Goal: Book appointment/travel/reservation

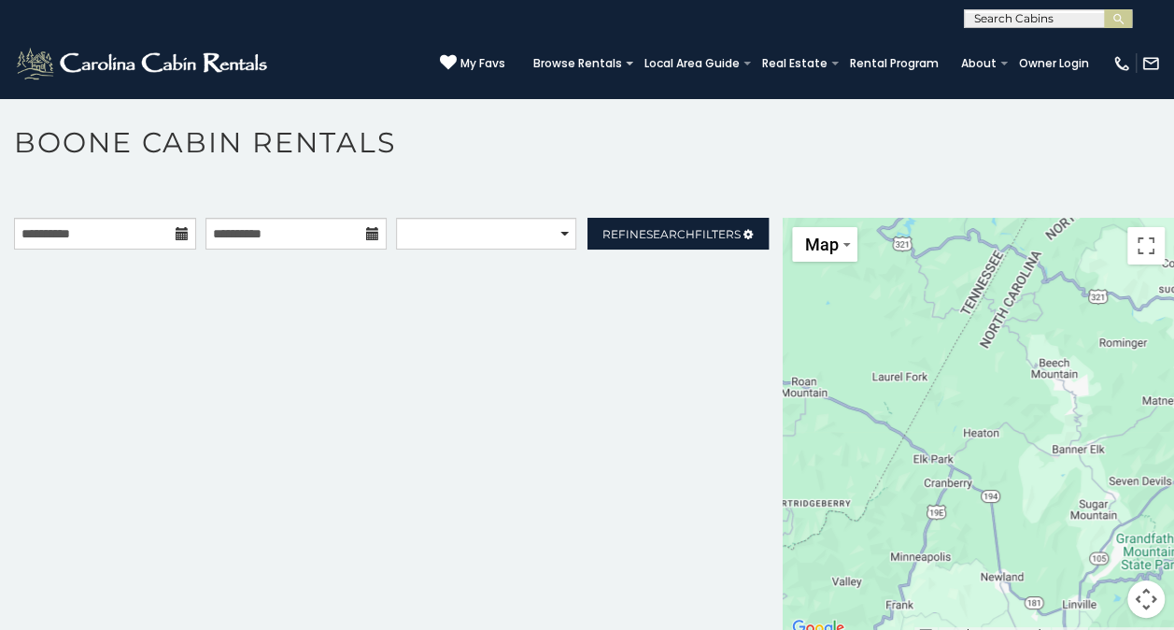
click at [177, 234] on icon at bounding box center [182, 233] width 13 height 13
click at [127, 228] on input "**********" at bounding box center [105, 234] width 182 height 32
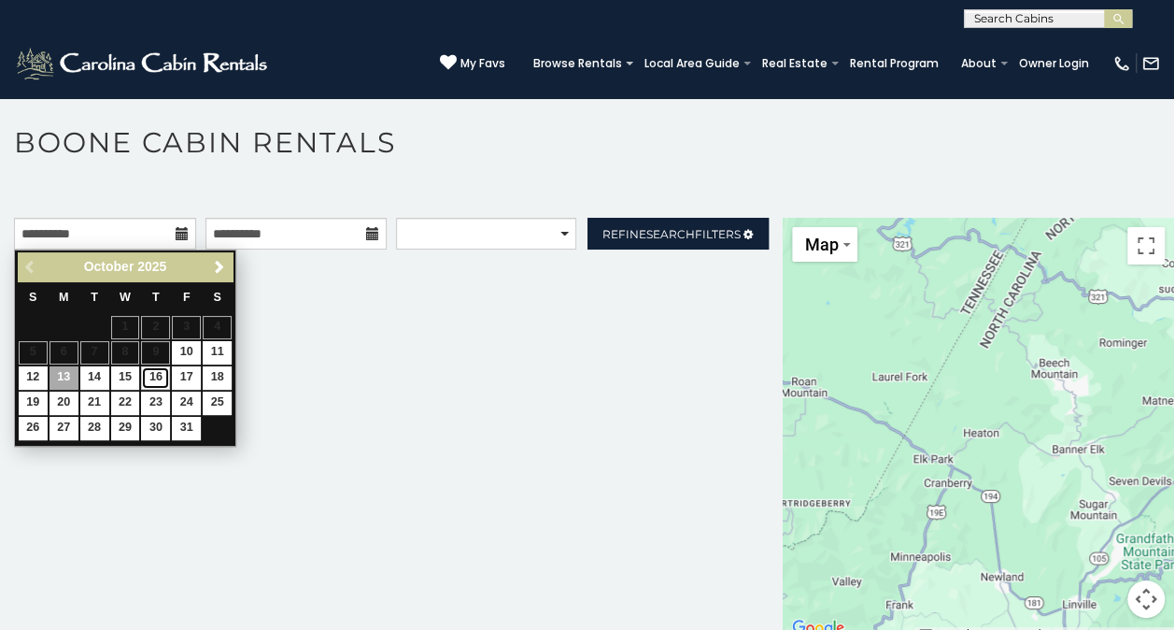
click at [151, 372] on link "16" at bounding box center [155, 377] width 29 height 23
type input "**********"
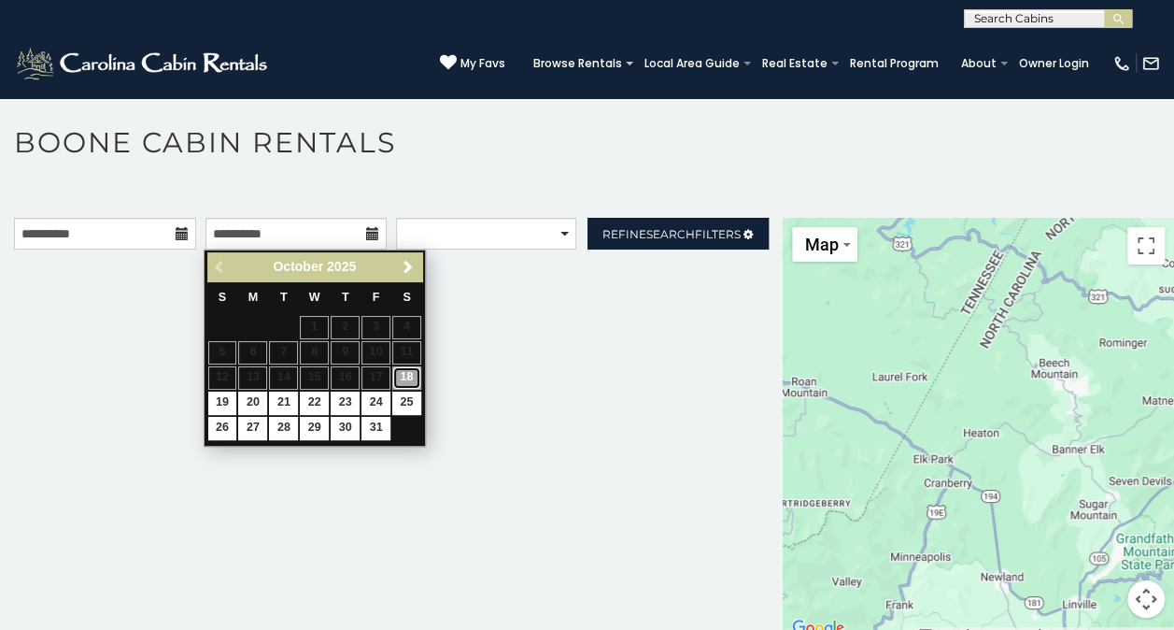
click at [407, 372] on link "18" at bounding box center [406, 377] width 29 height 23
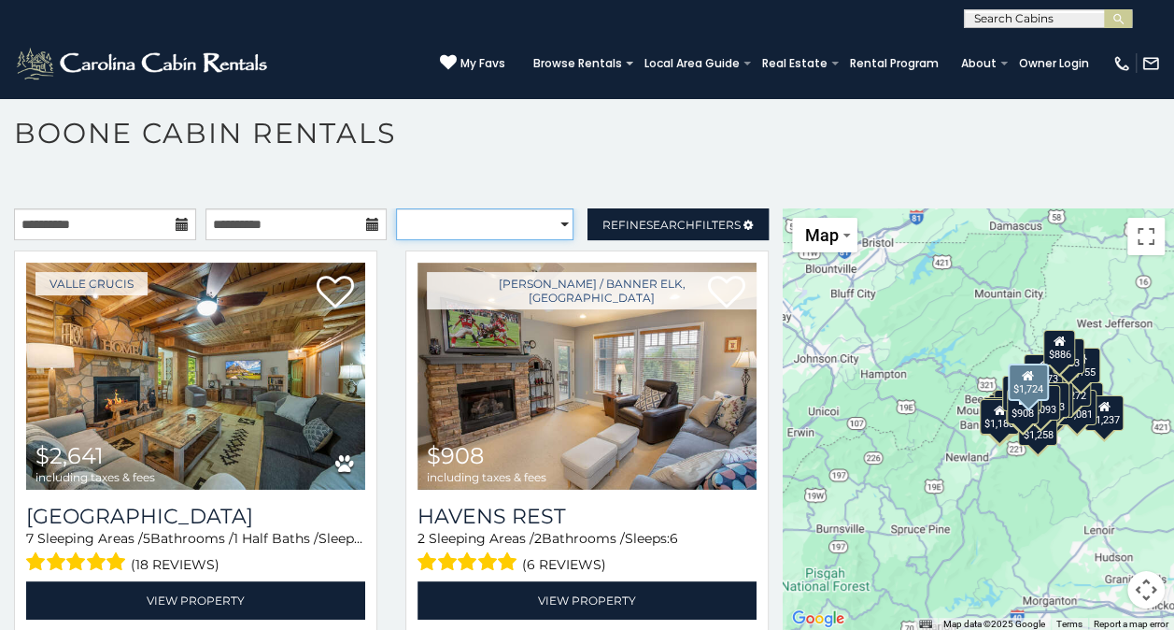
click at [546, 232] on select "**********" at bounding box center [484, 224] width 177 height 32
click at [457, 231] on select "**********" at bounding box center [484, 224] width 177 height 32
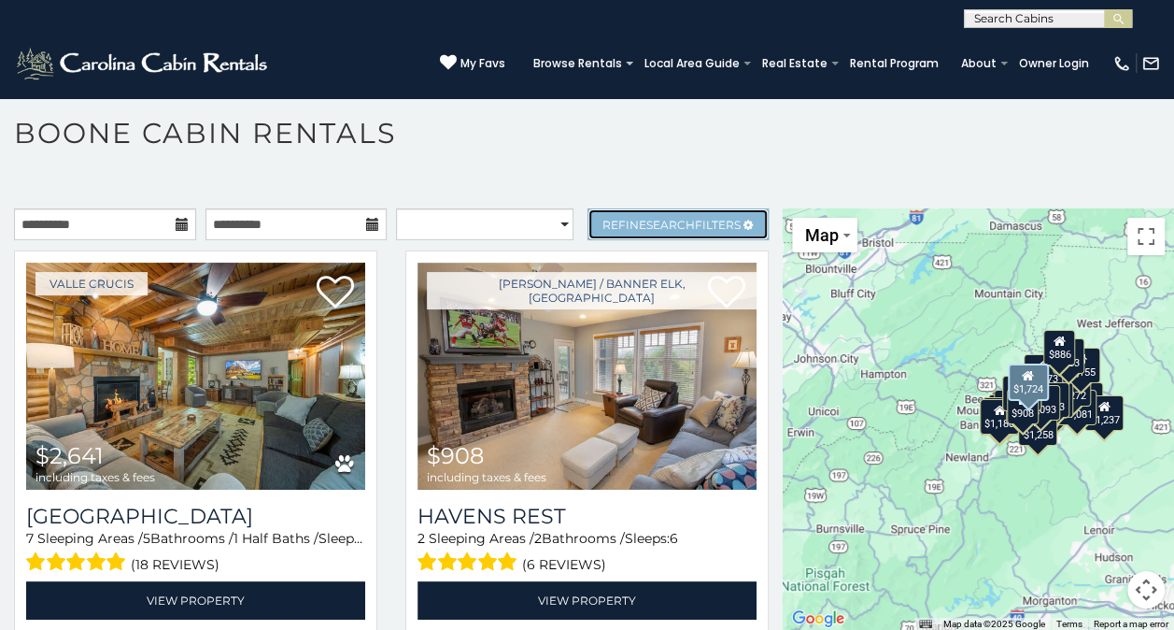
click at [588, 217] on link "Refine Search Filters" at bounding box center [679, 224] width 182 height 32
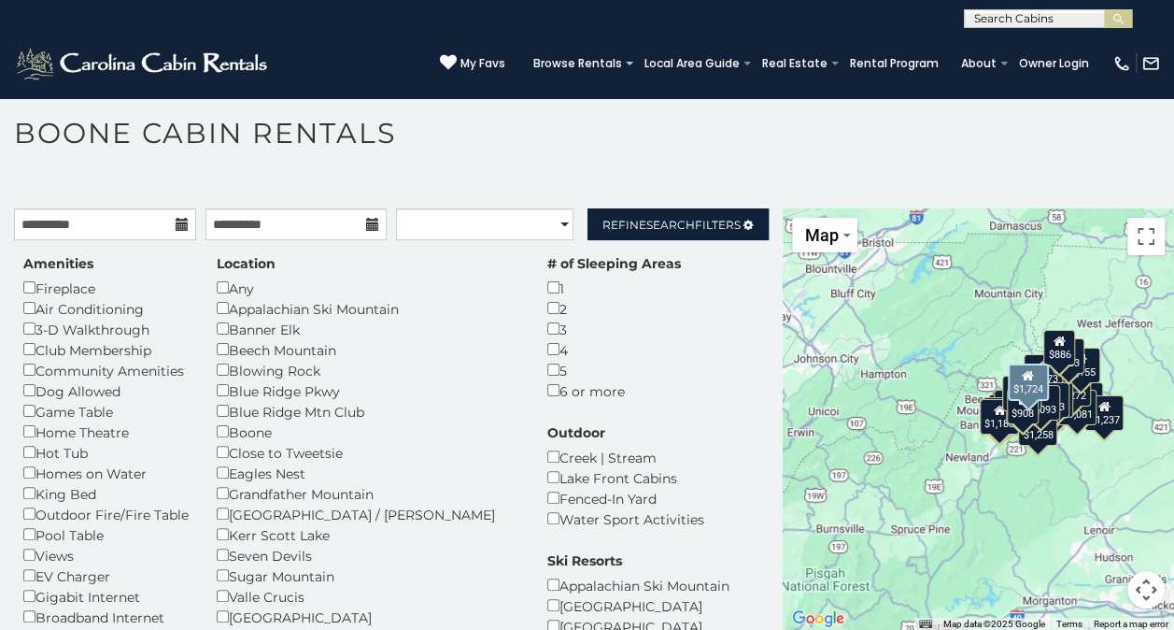
click at [237, 288] on div "Any" at bounding box center [368, 287] width 303 height 21
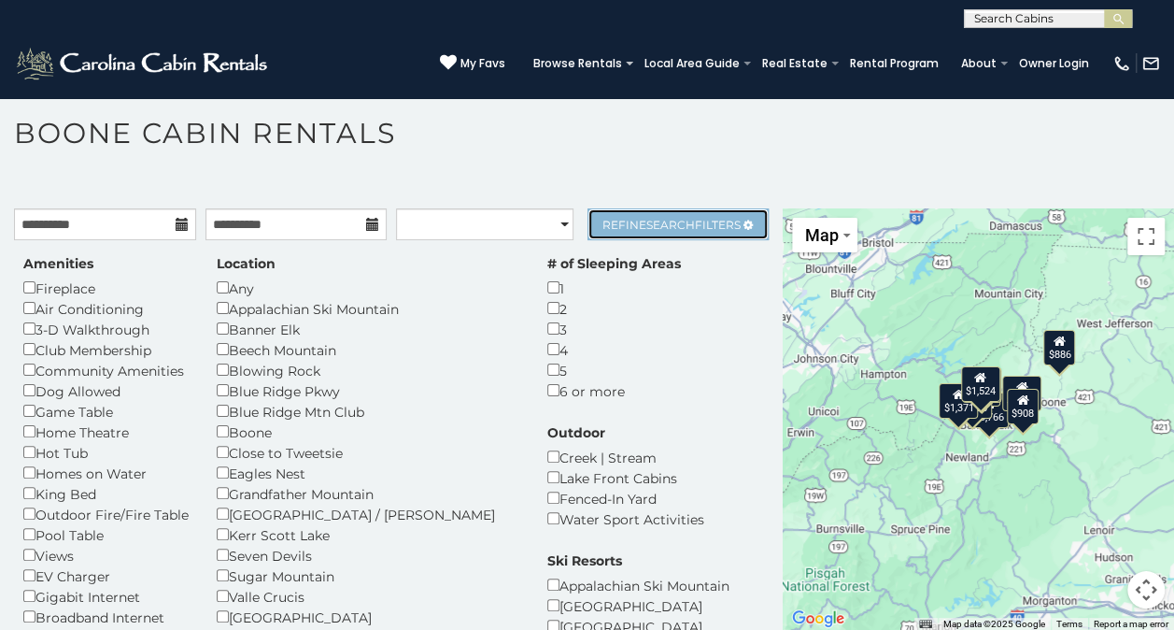
click at [652, 218] on span "Search" at bounding box center [670, 225] width 49 height 14
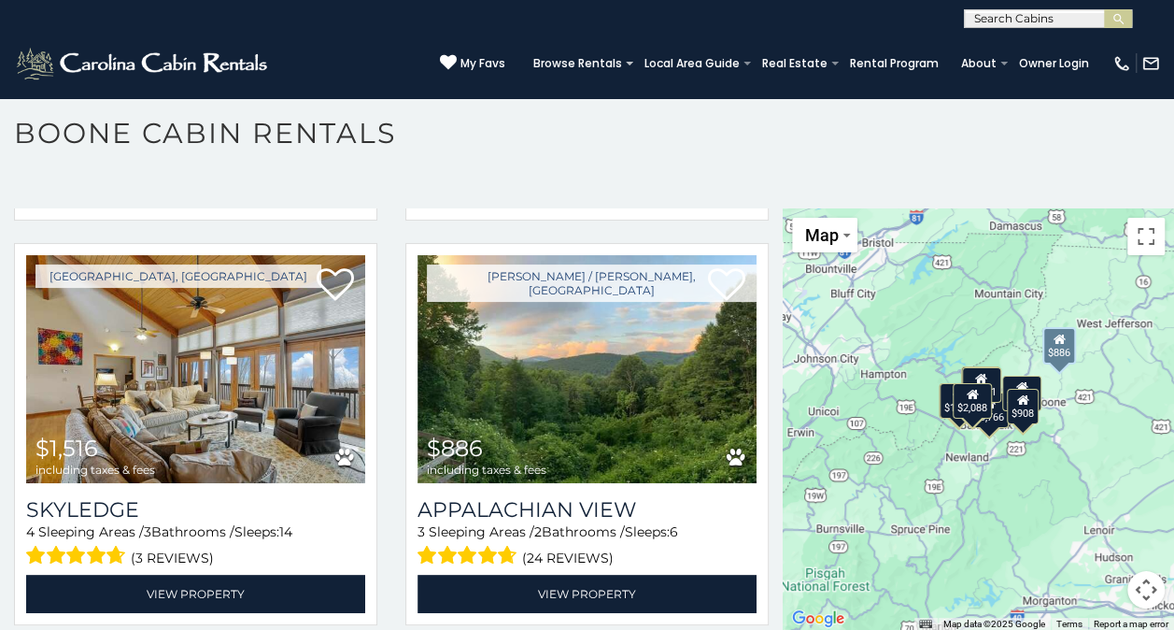
scroll to position [1624, 0]
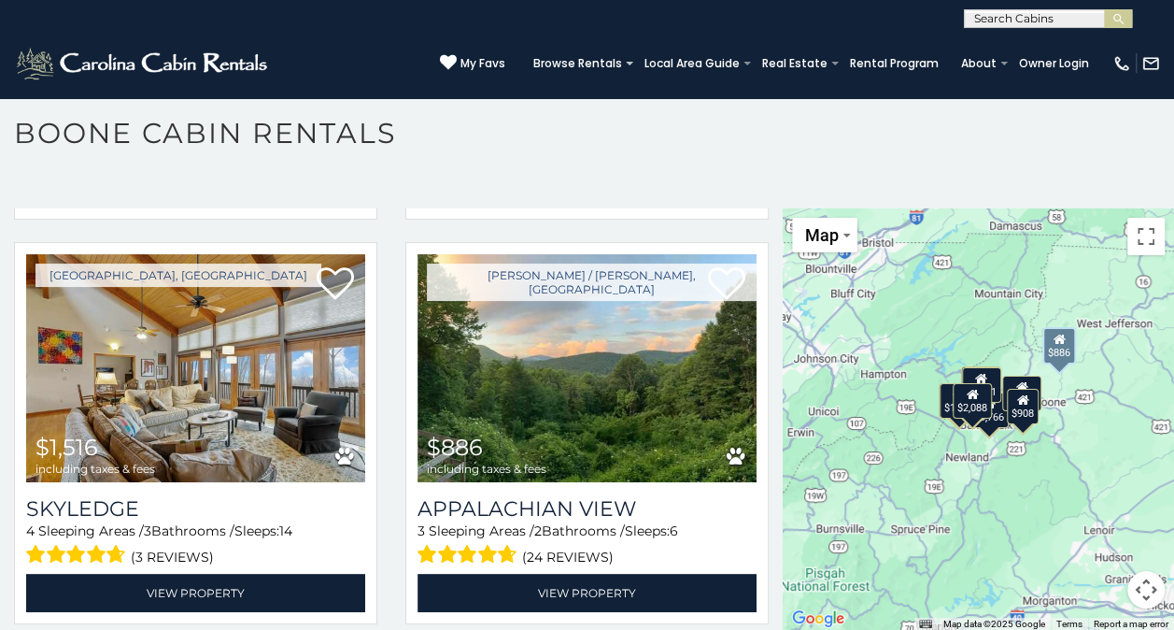
drag, startPoint x: 432, startPoint y: 478, endPoint x: 388, endPoint y: 486, distance: 44.5
click at [391, 486] on div "Boone / Todd, NC $886 including taxes & fees Appalachian View 3 Sleeping Areas …" at bounding box center [586, 438] width 391 height 392
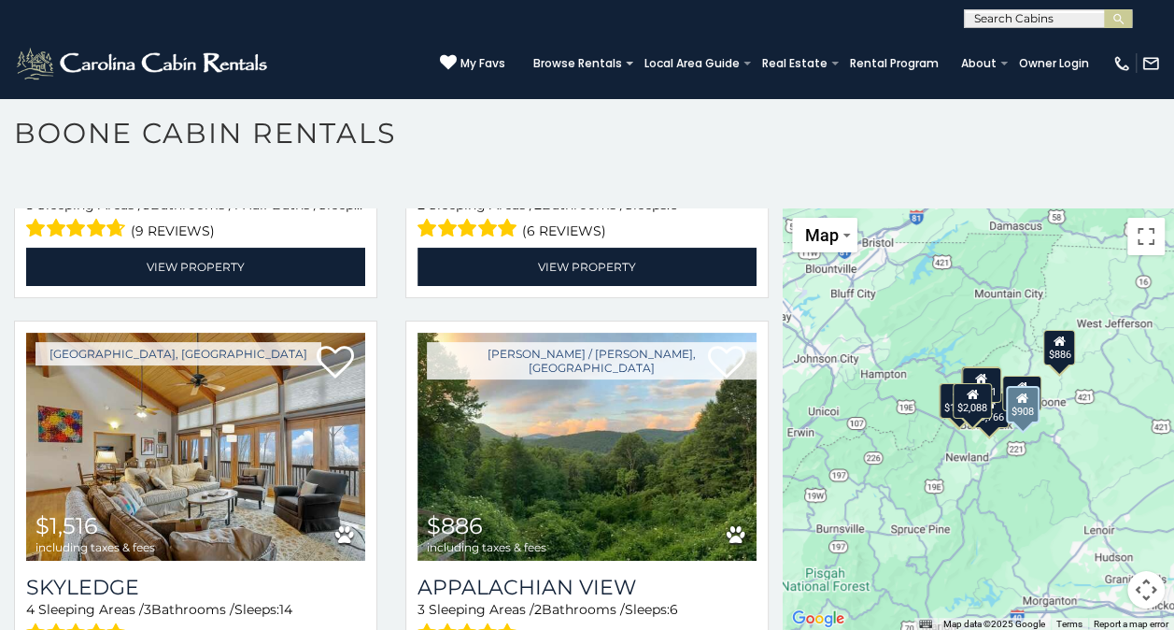
scroll to position [1569, 0]
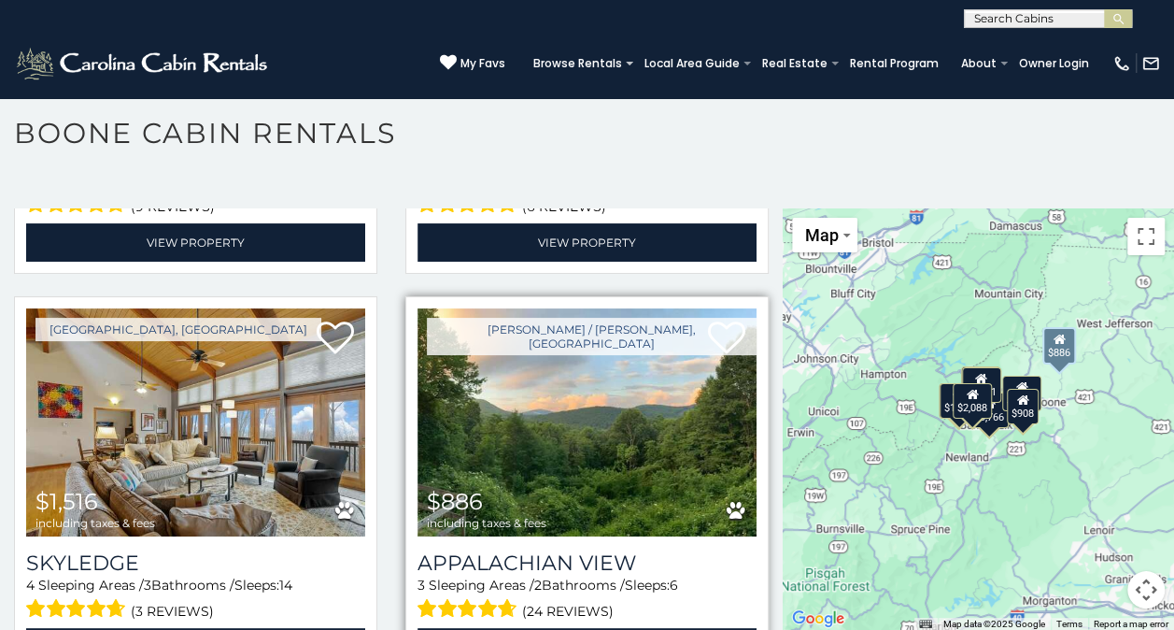
click at [554, 455] on img at bounding box center [587, 421] width 339 height 227
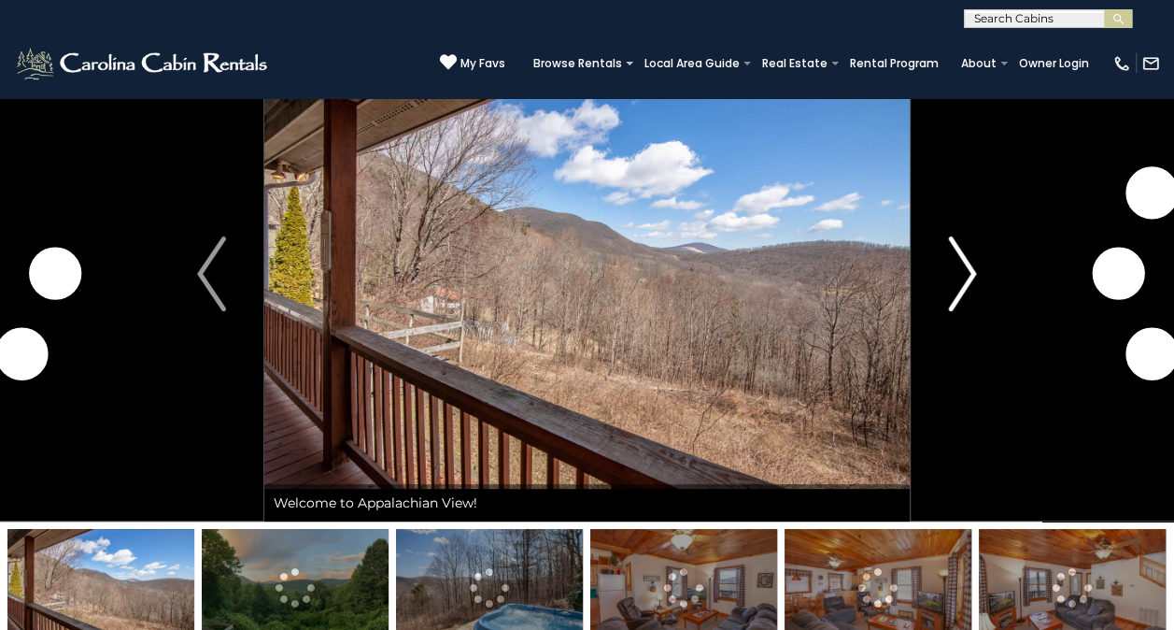
click at [973, 278] on img "Next" at bounding box center [962, 273] width 28 height 75
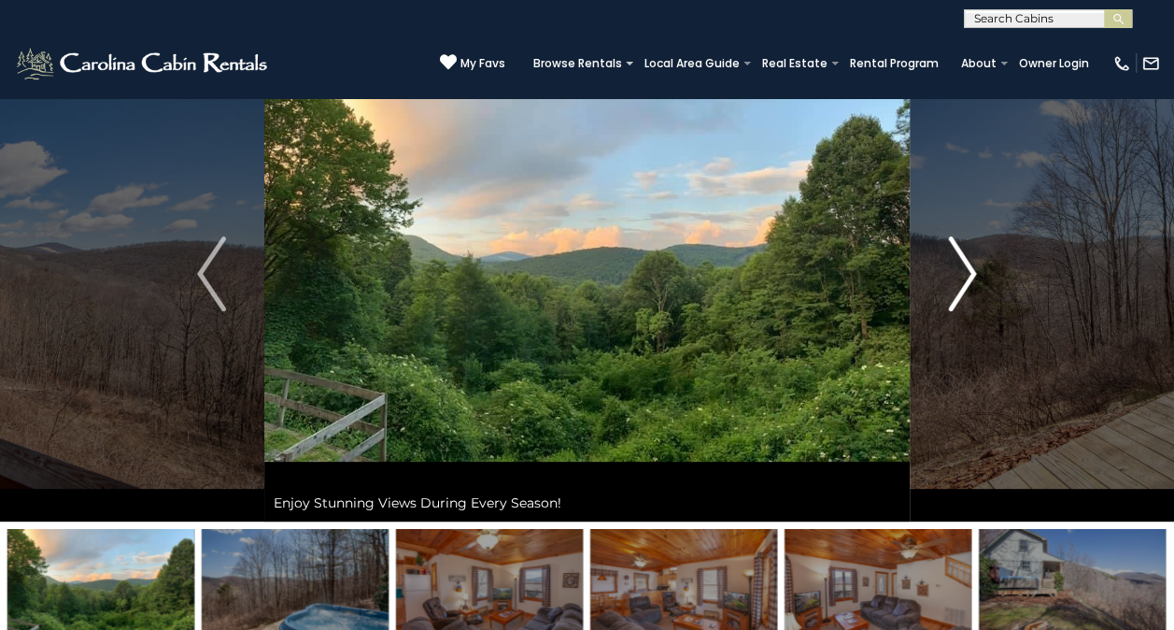
click at [973, 278] on img "Next" at bounding box center [962, 273] width 28 height 75
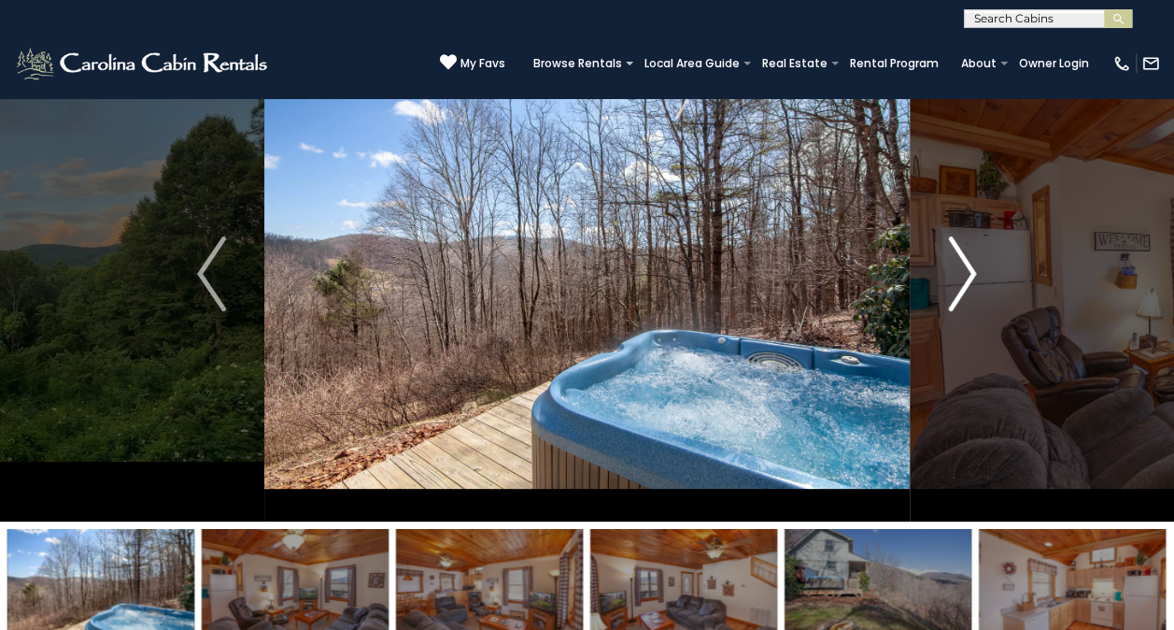
click at [973, 278] on img "Next" at bounding box center [962, 273] width 28 height 75
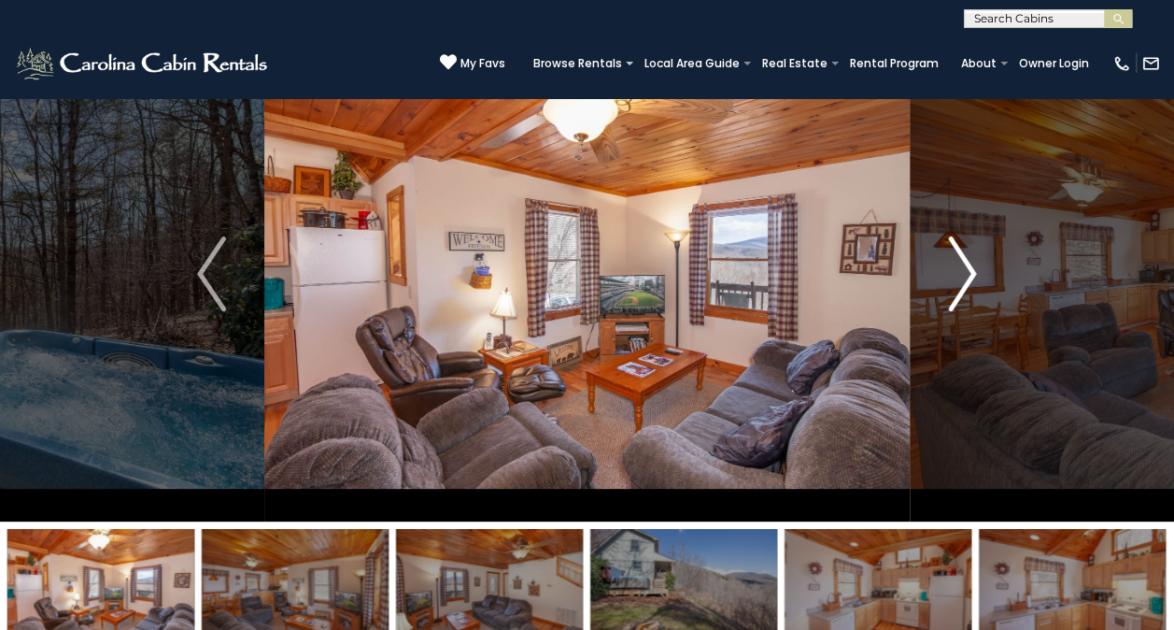
click at [973, 278] on img "Next" at bounding box center [962, 273] width 28 height 75
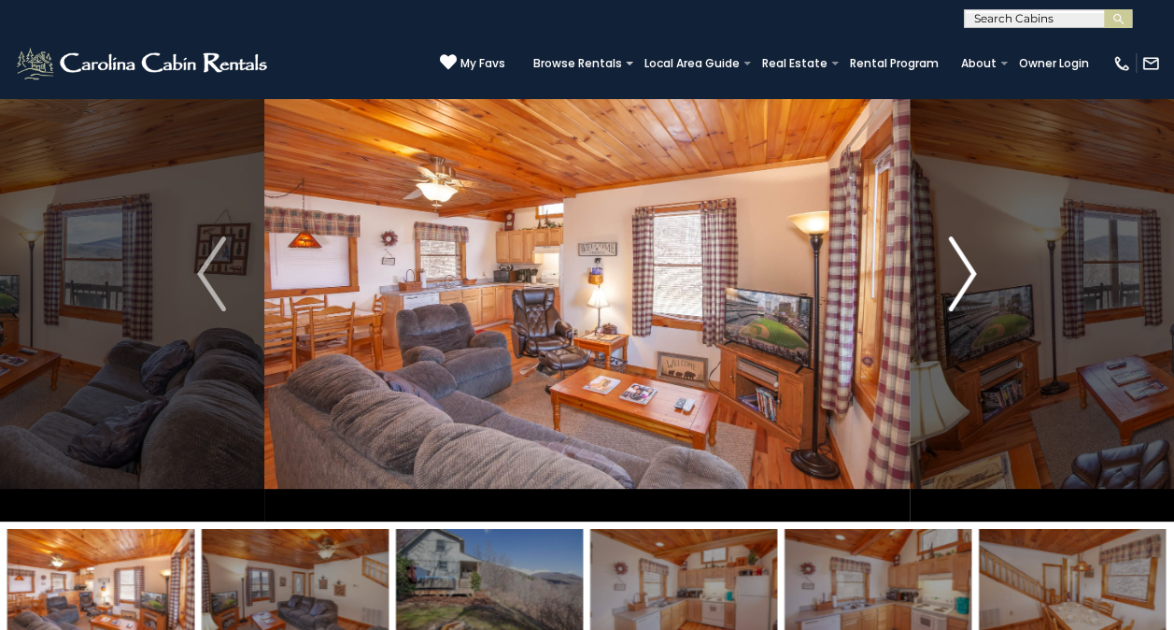
click at [973, 278] on img "Next" at bounding box center [962, 273] width 28 height 75
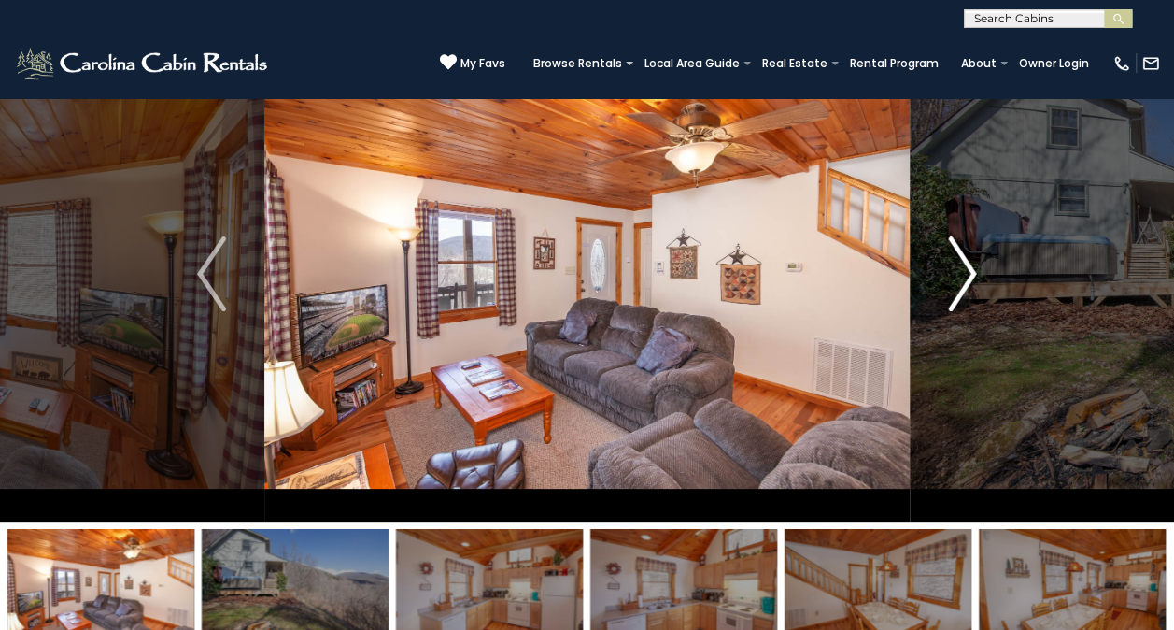
click at [973, 278] on img "Next" at bounding box center [962, 273] width 28 height 75
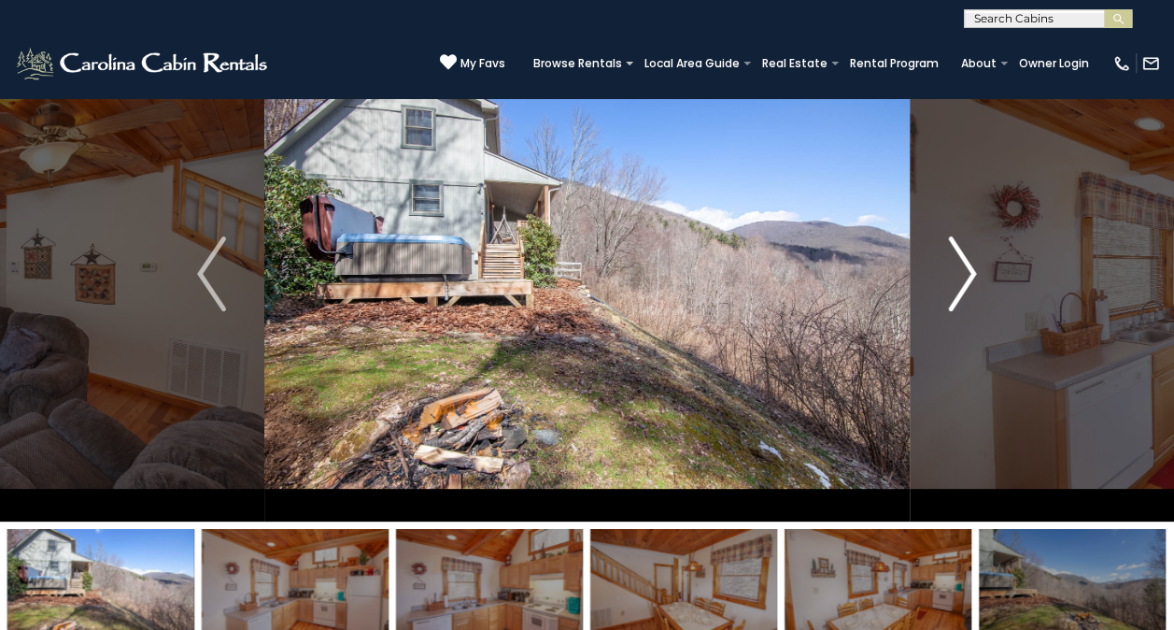
click at [973, 278] on img "Next" at bounding box center [962, 273] width 28 height 75
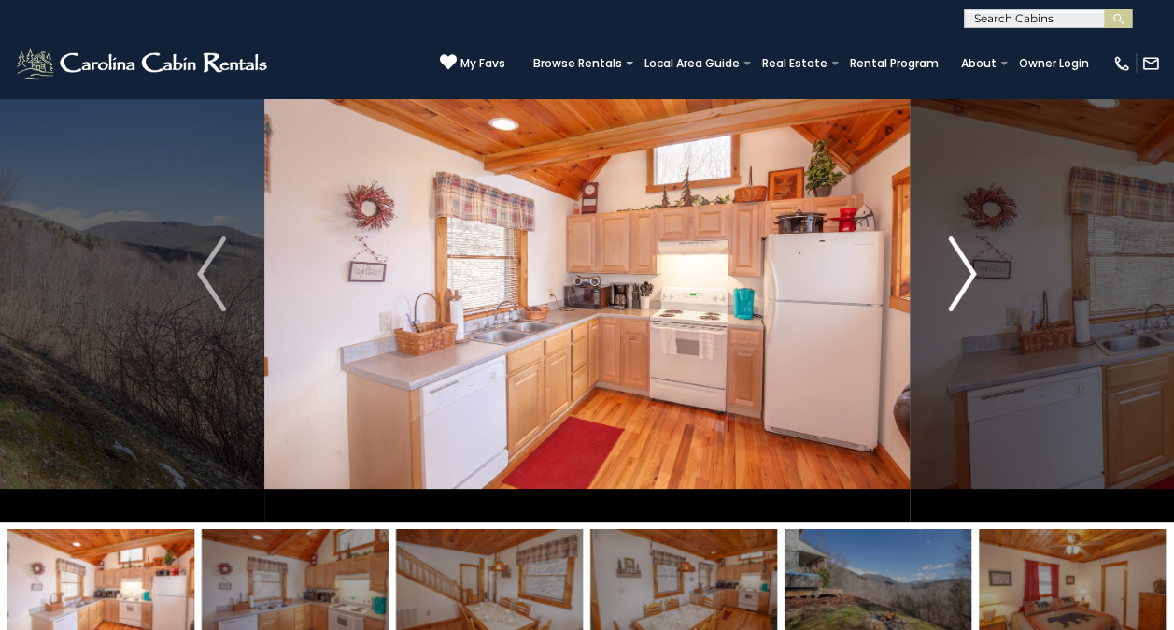
click at [973, 278] on img "Next" at bounding box center [962, 273] width 28 height 75
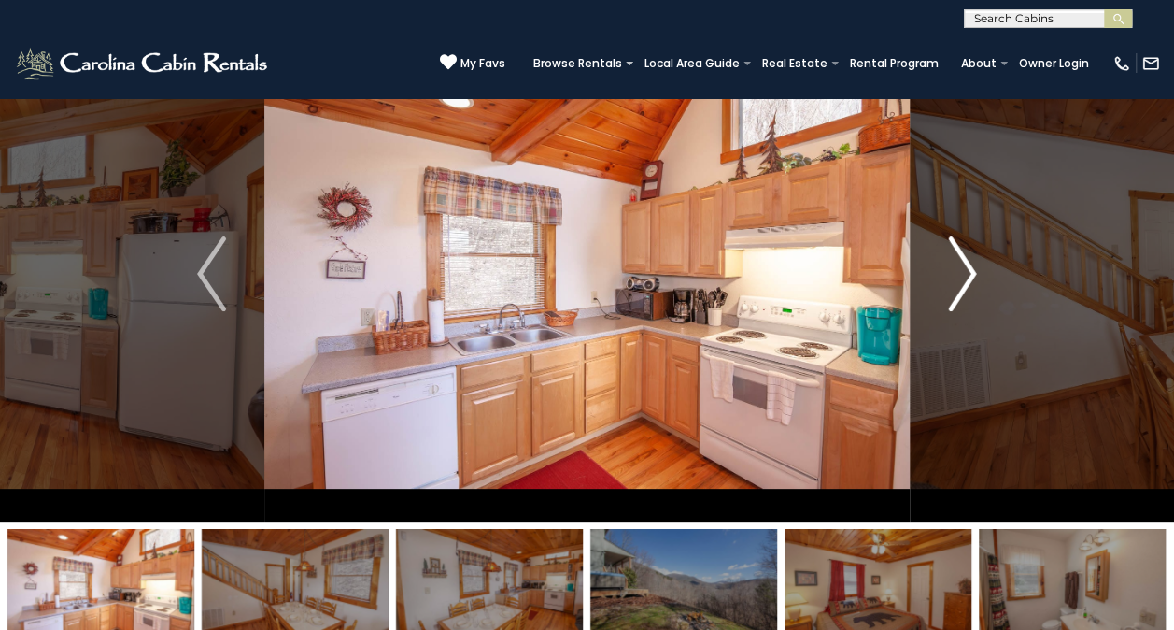
click at [973, 278] on img "Next" at bounding box center [962, 273] width 28 height 75
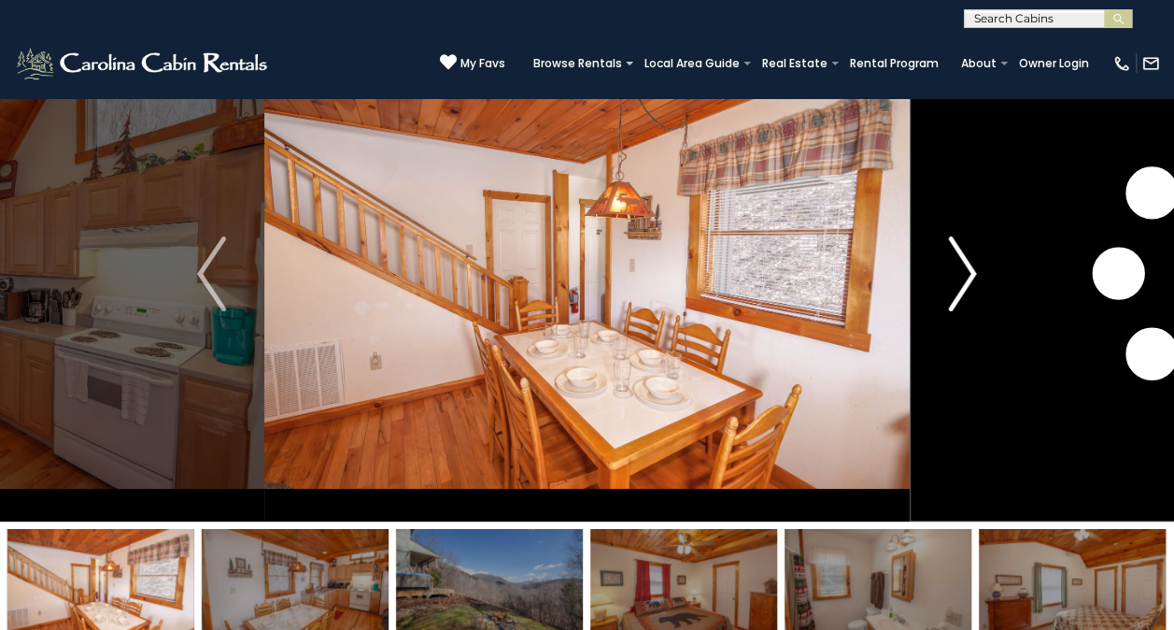
click at [973, 278] on img "Next" at bounding box center [962, 273] width 28 height 75
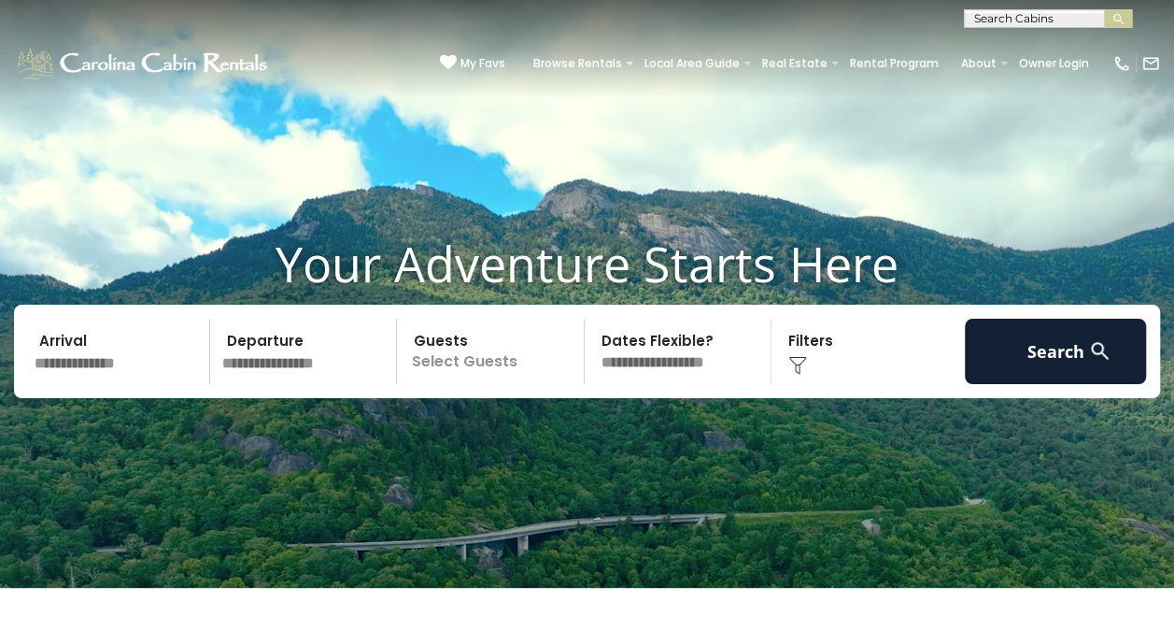
click at [112, 367] on input "text" at bounding box center [119, 351] width 182 height 65
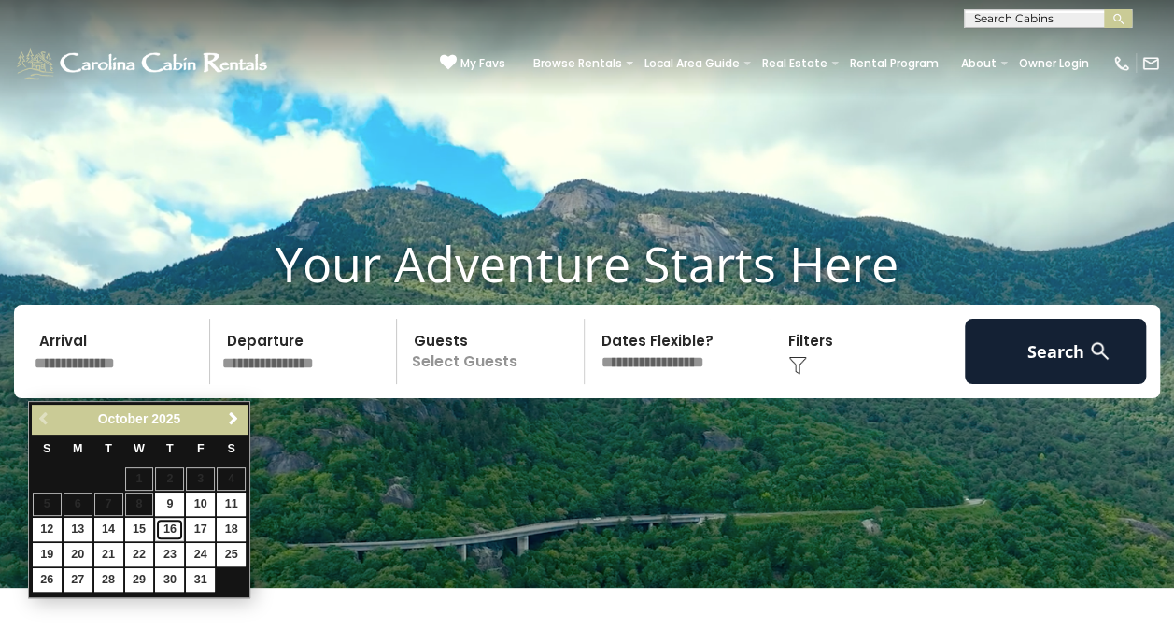
click at [166, 522] on link "16" at bounding box center [169, 529] width 29 height 23
type input "********"
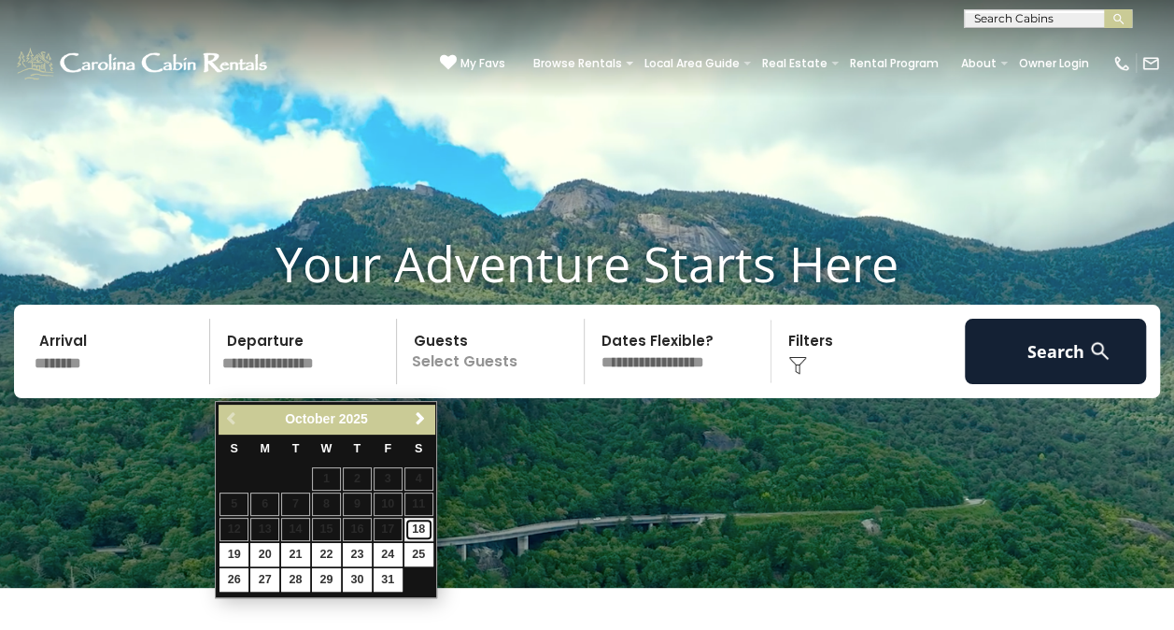
click at [417, 525] on link "18" at bounding box center [418, 529] width 29 height 23
type input "********"
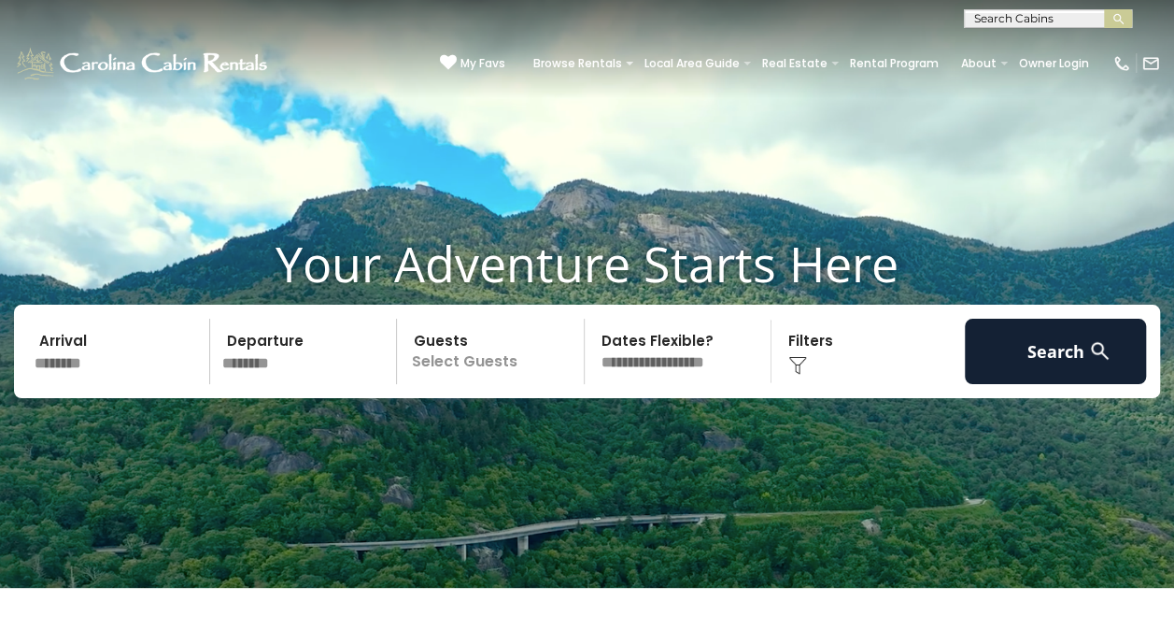
click at [482, 374] on p "Select Guests" at bounding box center [493, 351] width 181 height 65
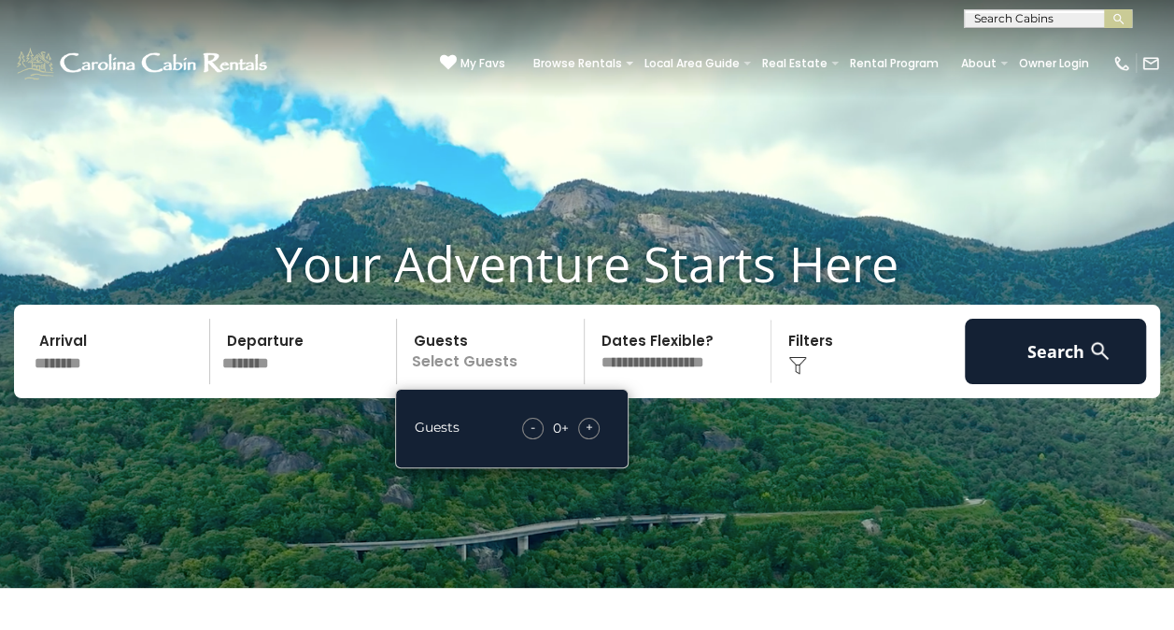
click at [815, 353] on div "Click to Choose" at bounding box center [868, 351] width 182 height 65
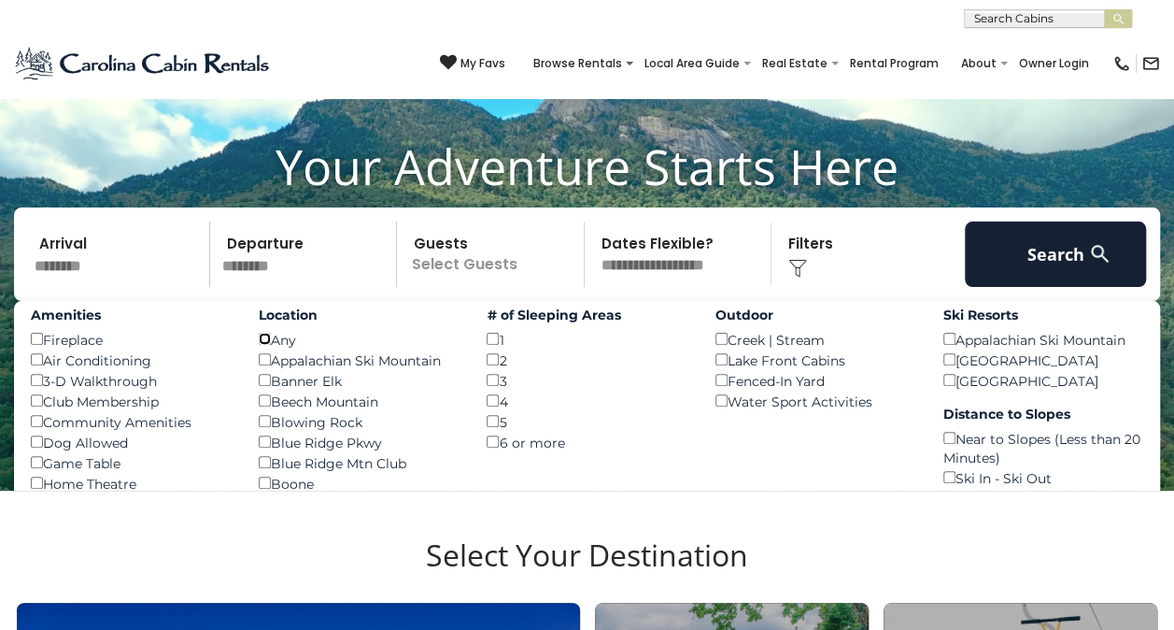
scroll to position [98, 0]
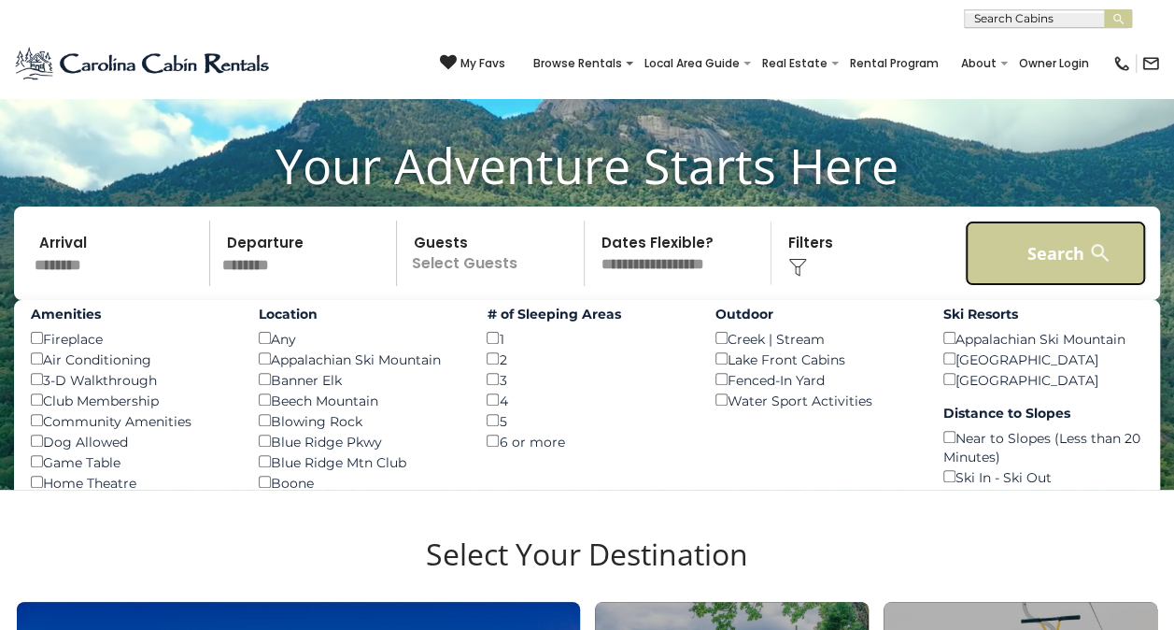
click at [1037, 284] on button "Search" at bounding box center [1056, 252] width 182 height 65
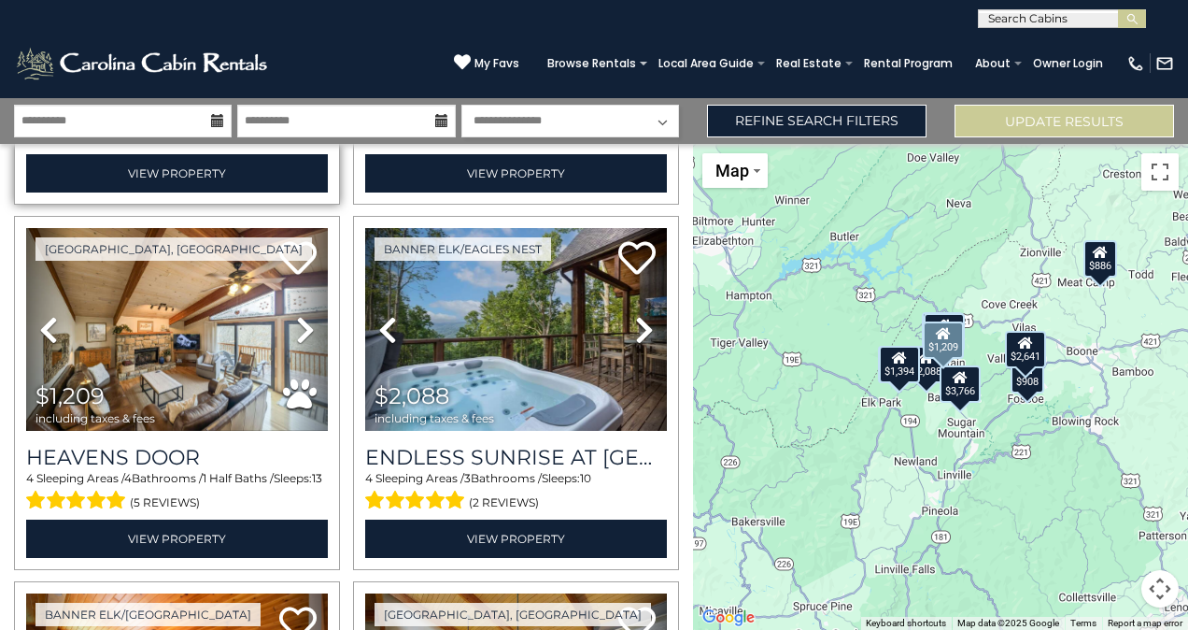
scroll to position [719, 0]
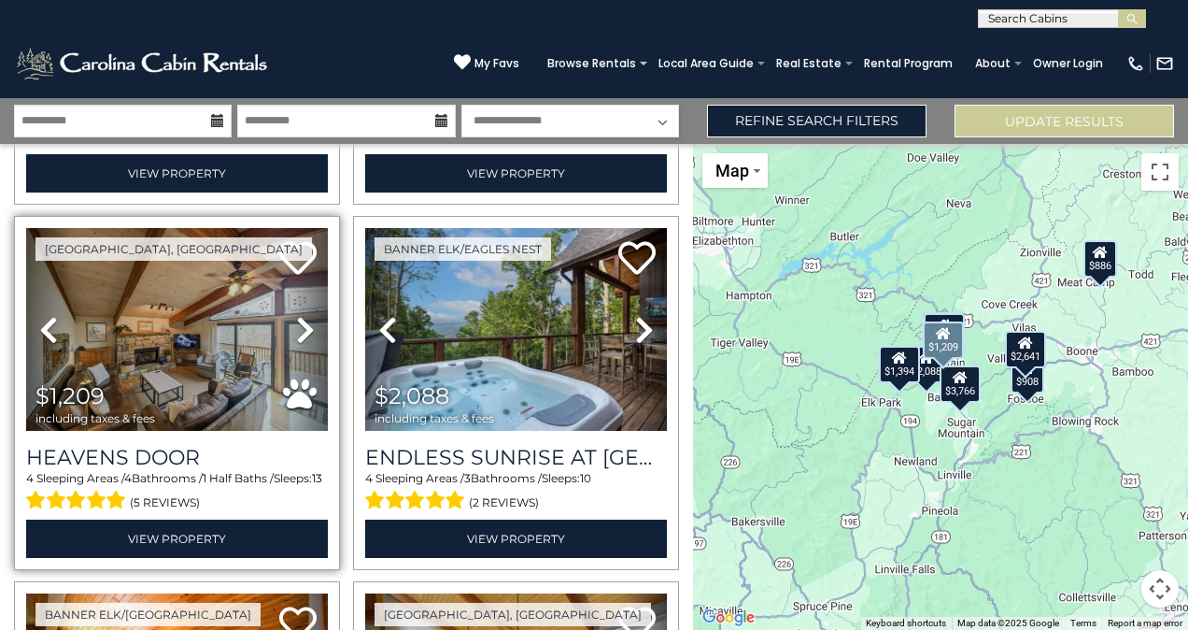
click at [299, 315] on icon at bounding box center [305, 330] width 19 height 30
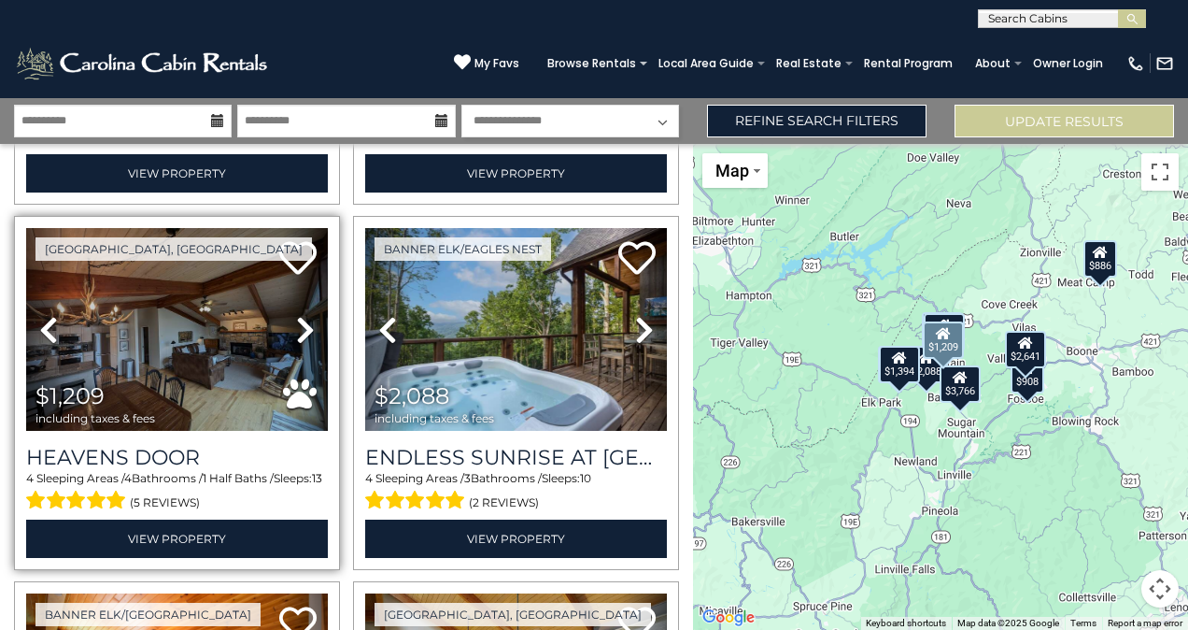
click at [298, 319] on icon at bounding box center [305, 330] width 19 height 30
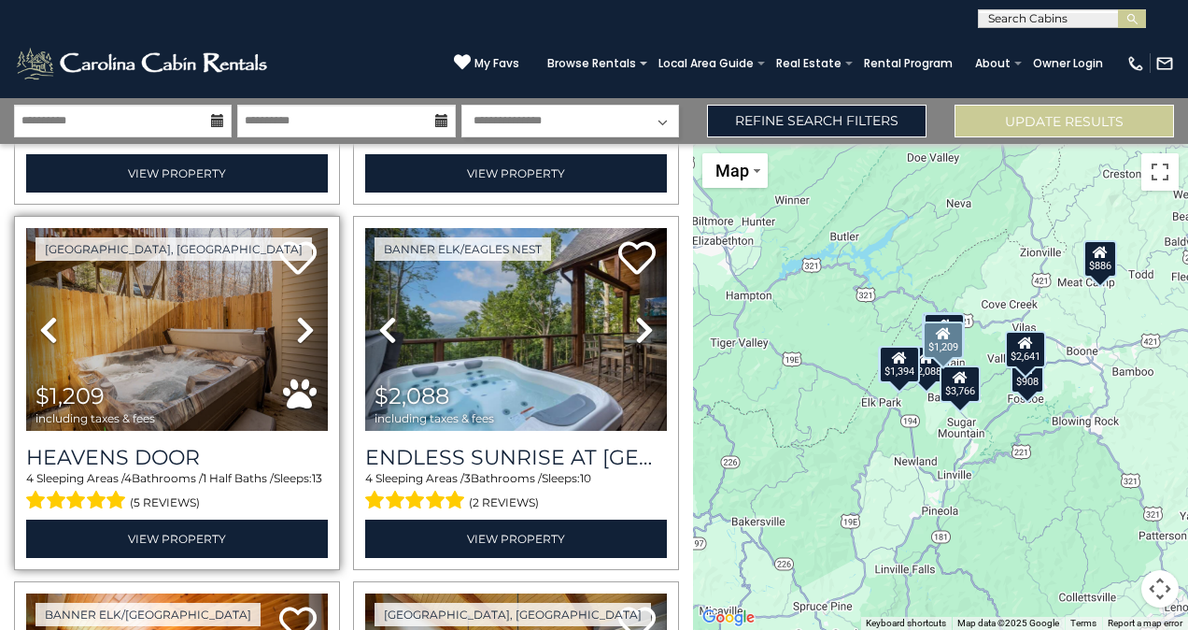
click at [298, 319] on icon at bounding box center [305, 330] width 19 height 30
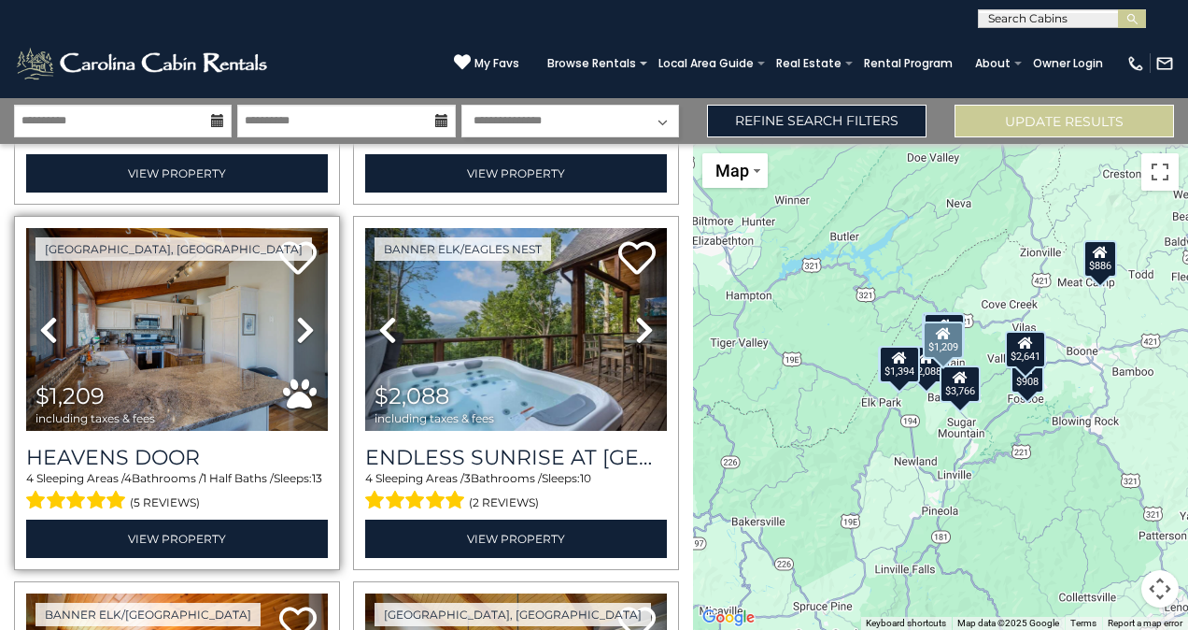
click at [298, 319] on icon at bounding box center [305, 330] width 19 height 30
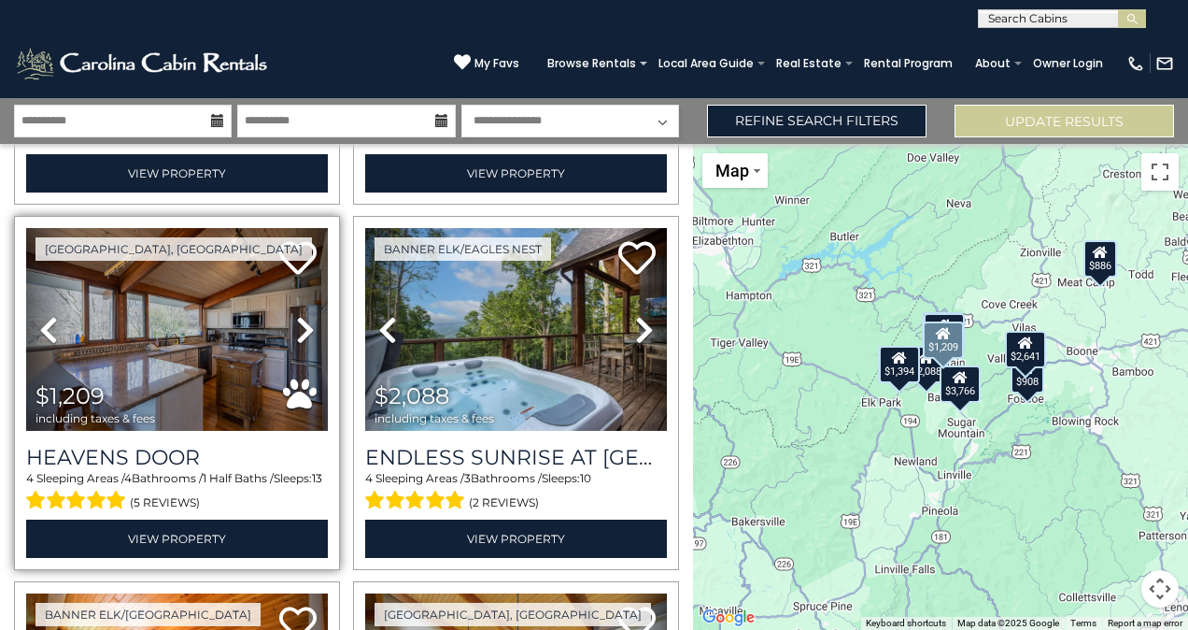
click at [298, 319] on icon at bounding box center [305, 330] width 19 height 30
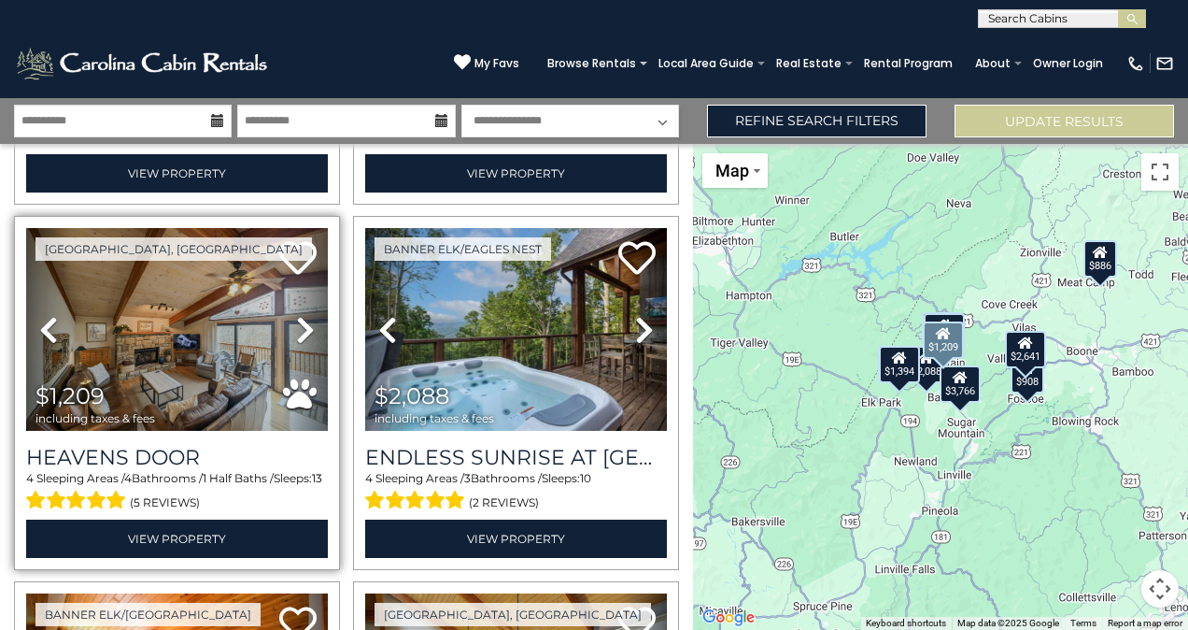
click at [298, 319] on icon at bounding box center [305, 330] width 19 height 30
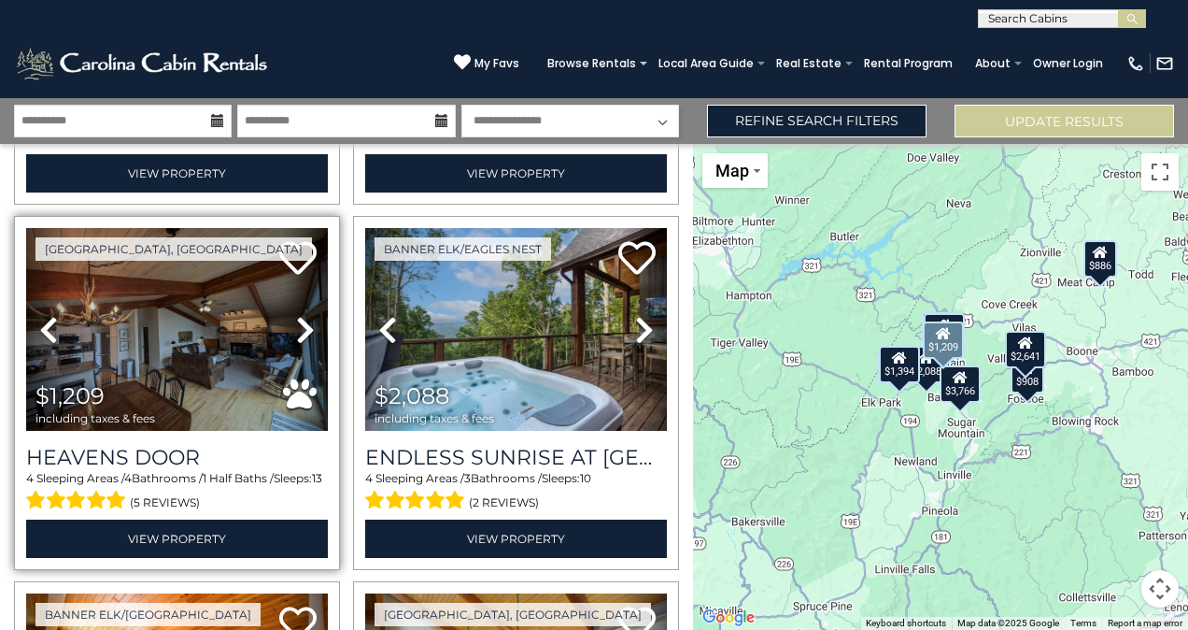
click at [298, 319] on icon at bounding box center [305, 330] width 19 height 30
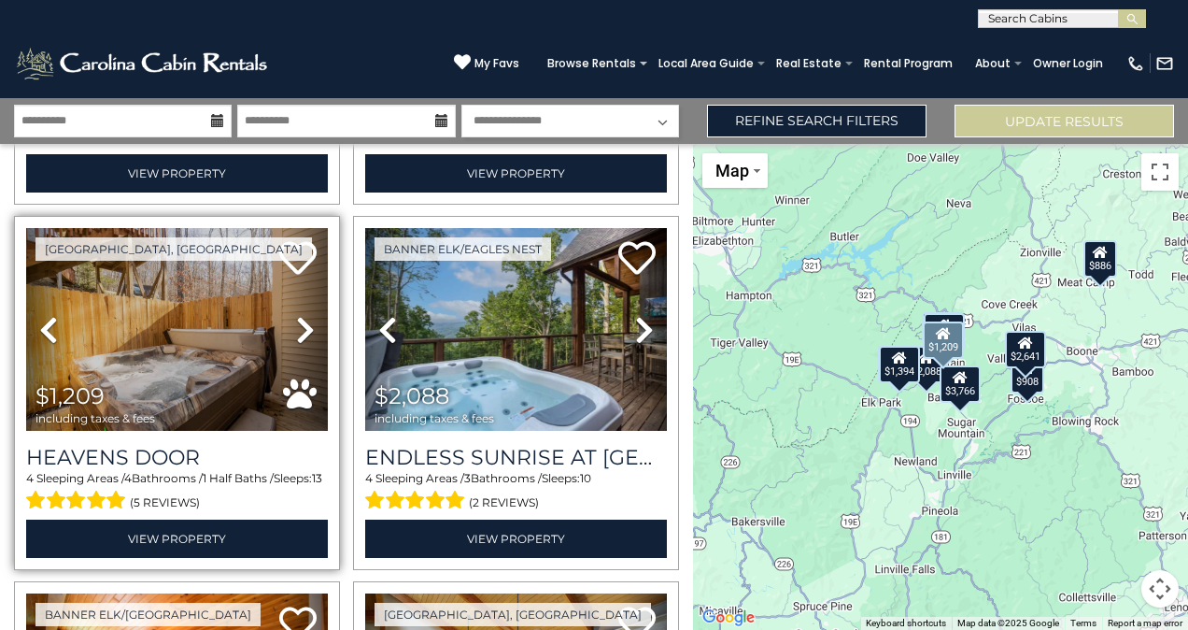
click at [298, 319] on icon at bounding box center [305, 330] width 19 height 30
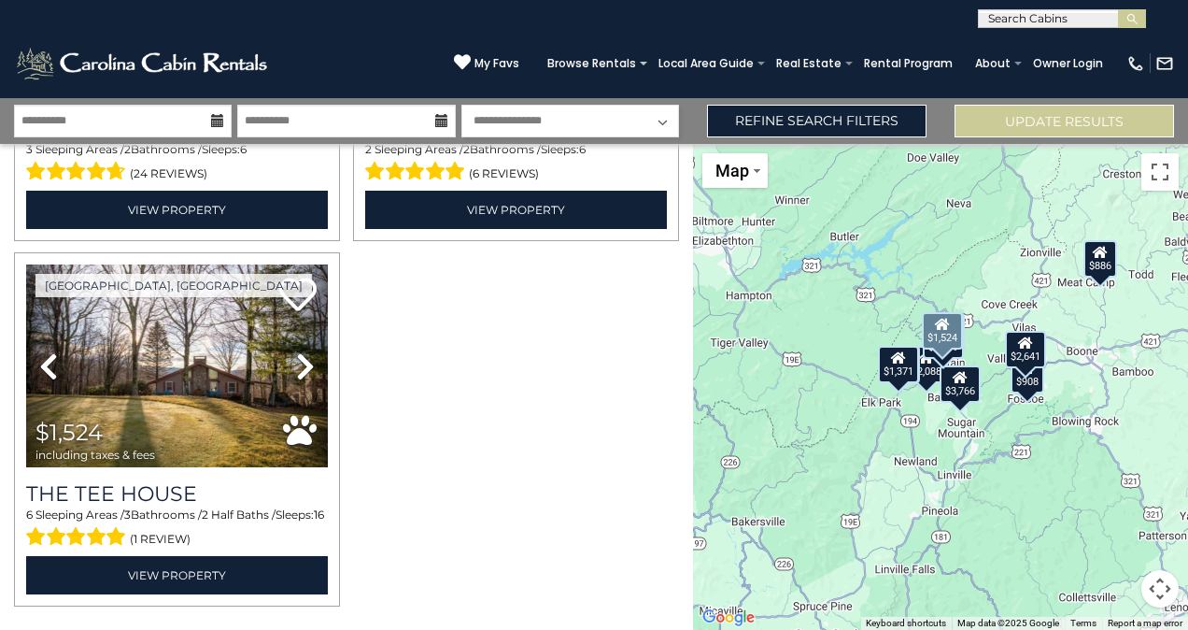
scroll to position [1809, 0]
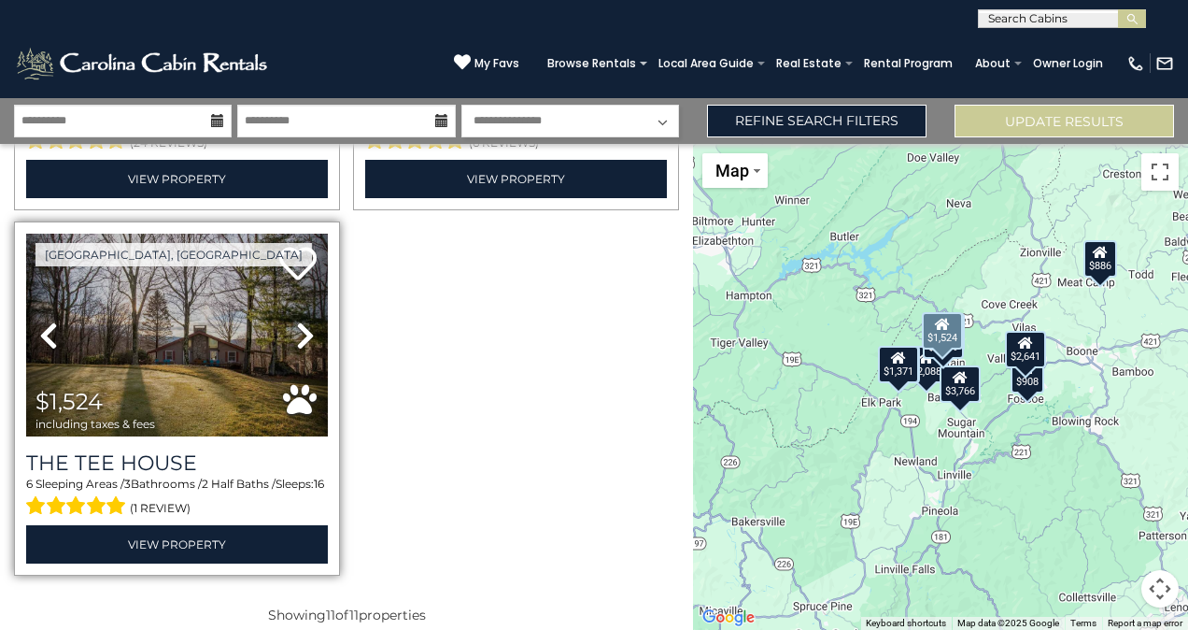
click at [304, 320] on icon at bounding box center [305, 335] width 19 height 30
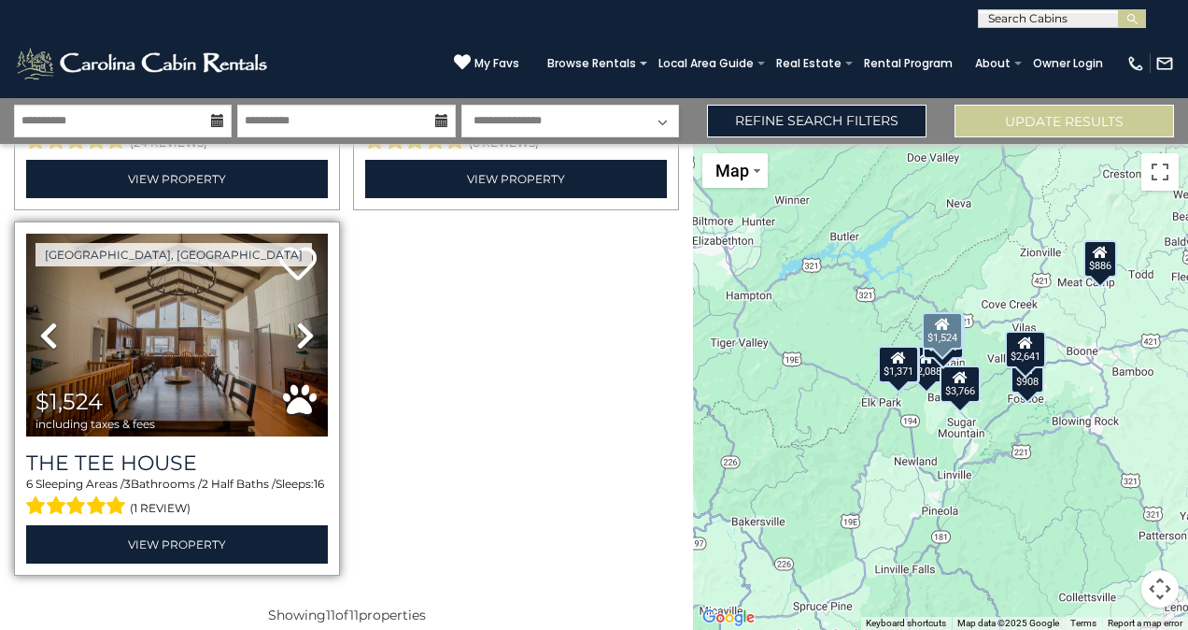
click at [304, 320] on icon at bounding box center [305, 335] width 19 height 30
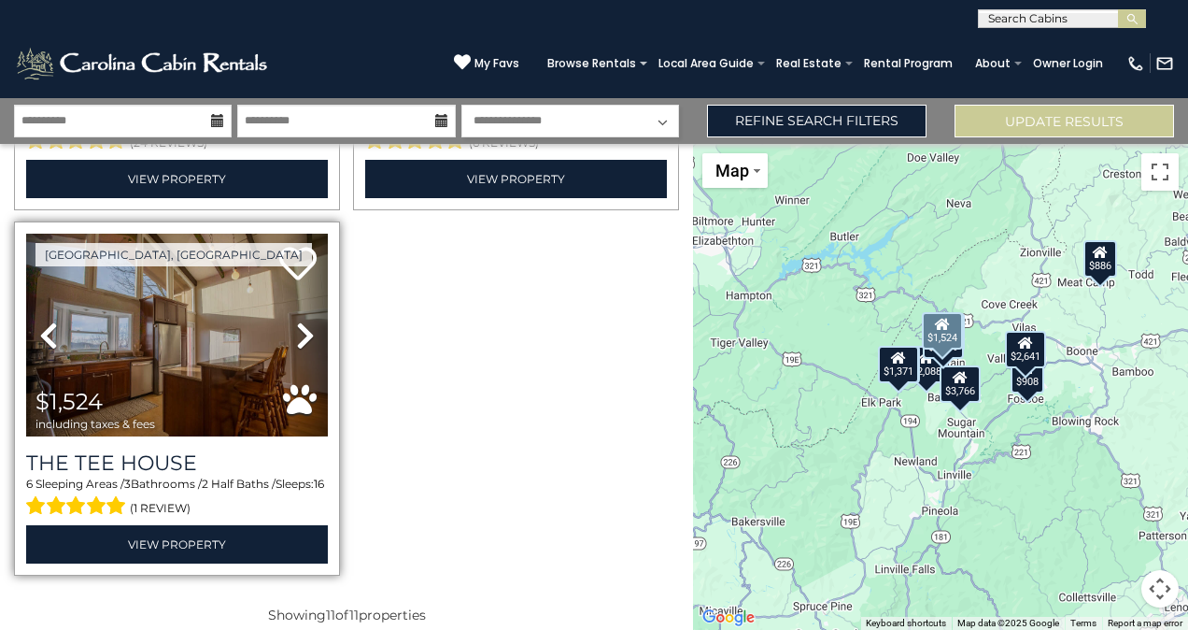
click at [304, 320] on icon at bounding box center [305, 335] width 19 height 30
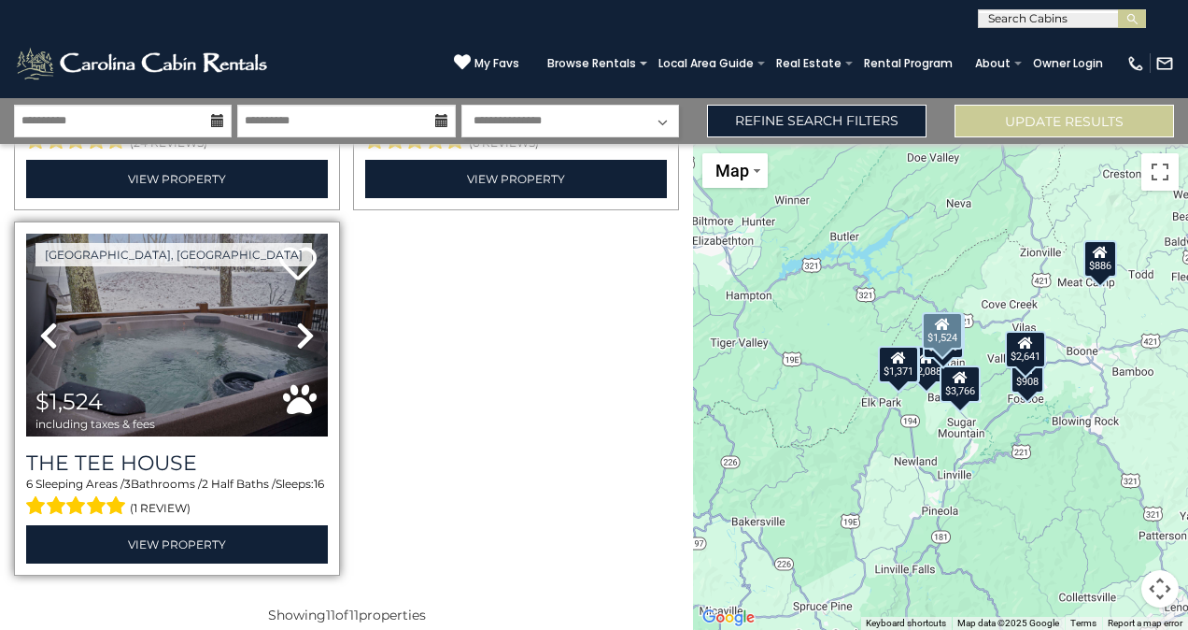
click at [304, 320] on icon at bounding box center [305, 335] width 19 height 30
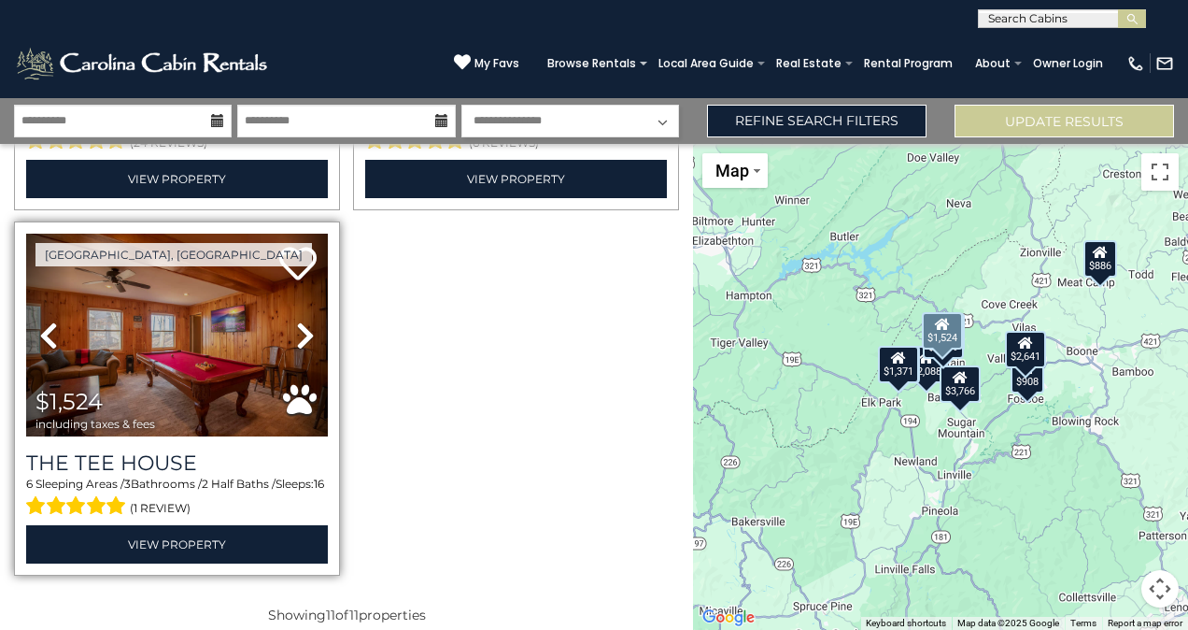
click at [304, 320] on icon at bounding box center [305, 335] width 19 height 30
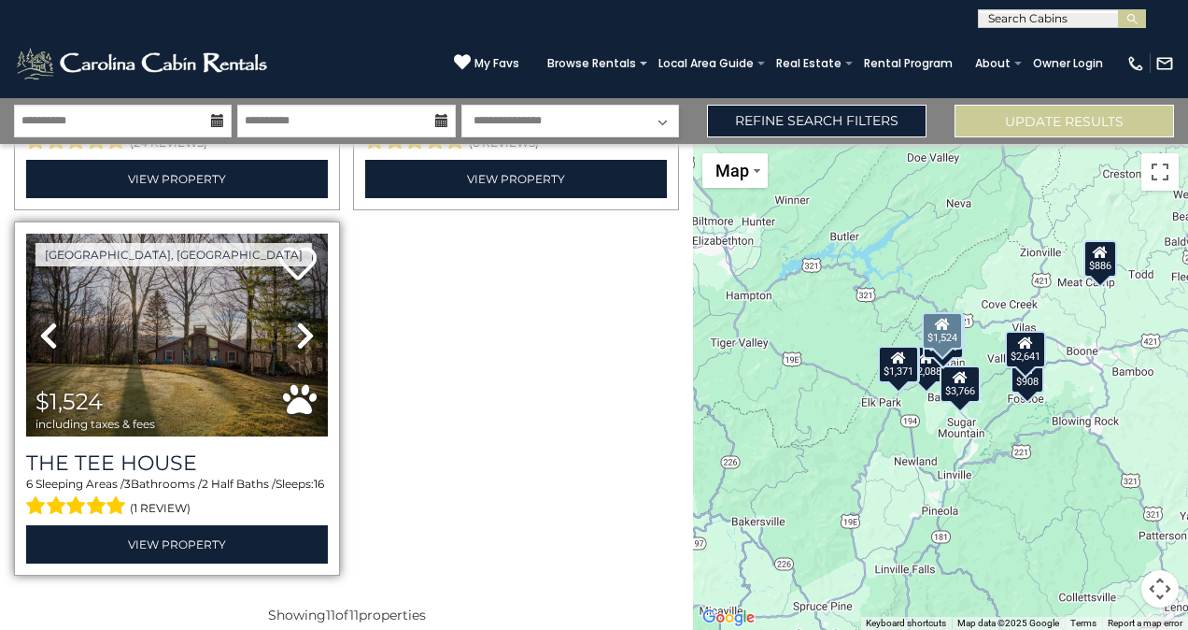
click at [304, 320] on icon at bounding box center [305, 335] width 19 height 30
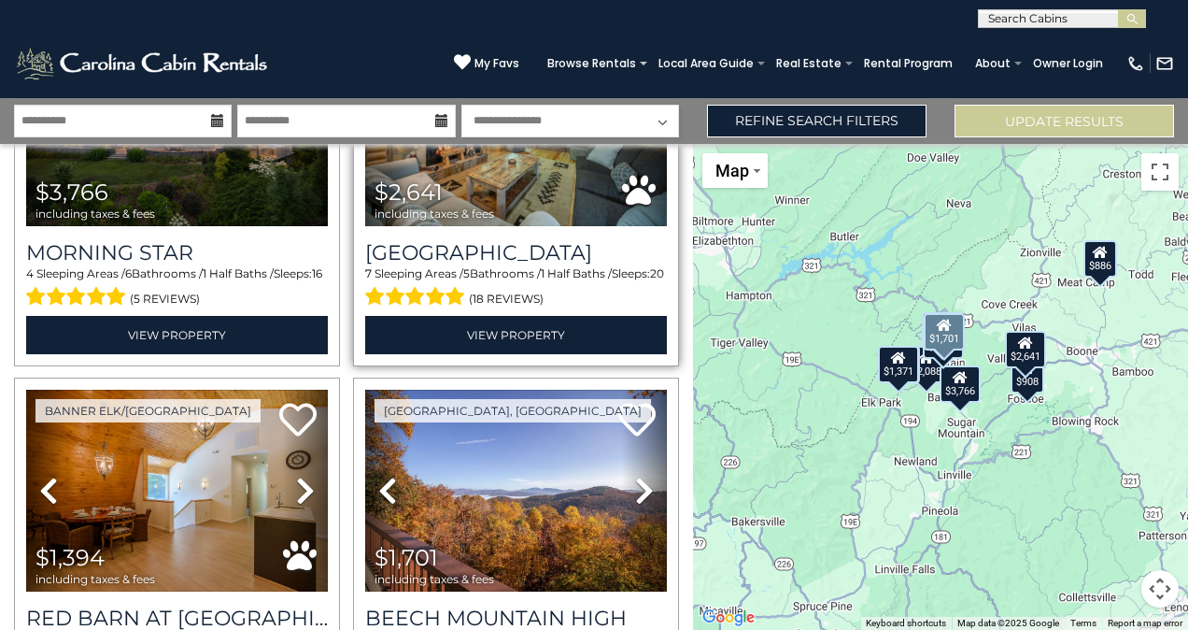
scroll to position [315, 0]
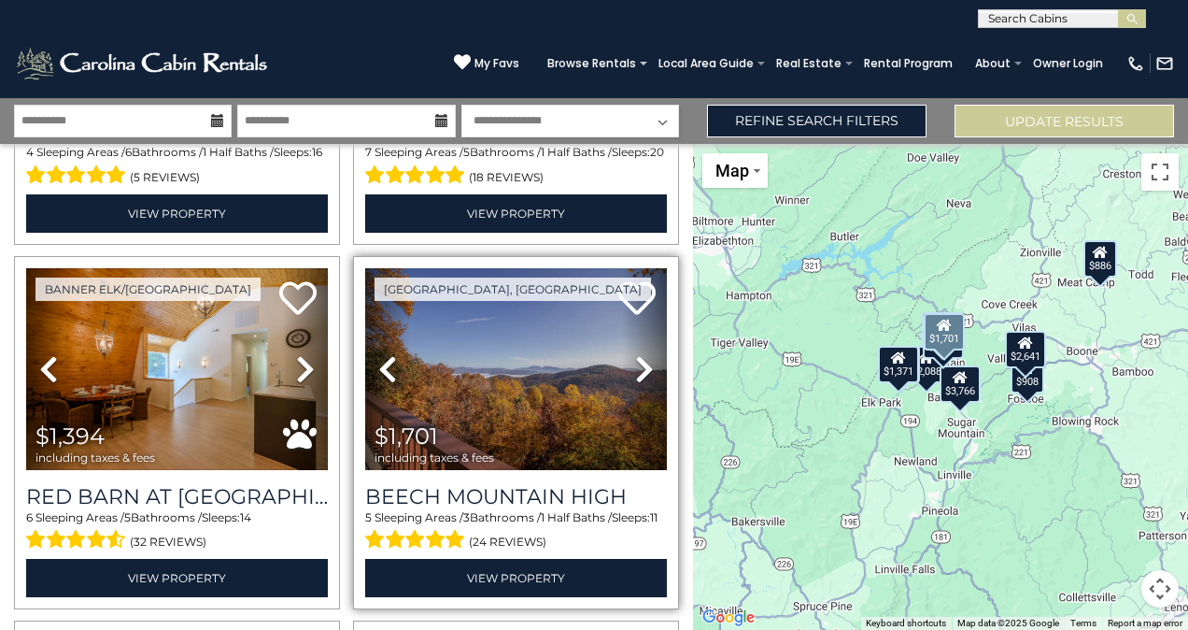
click at [635, 362] on icon at bounding box center [644, 369] width 19 height 30
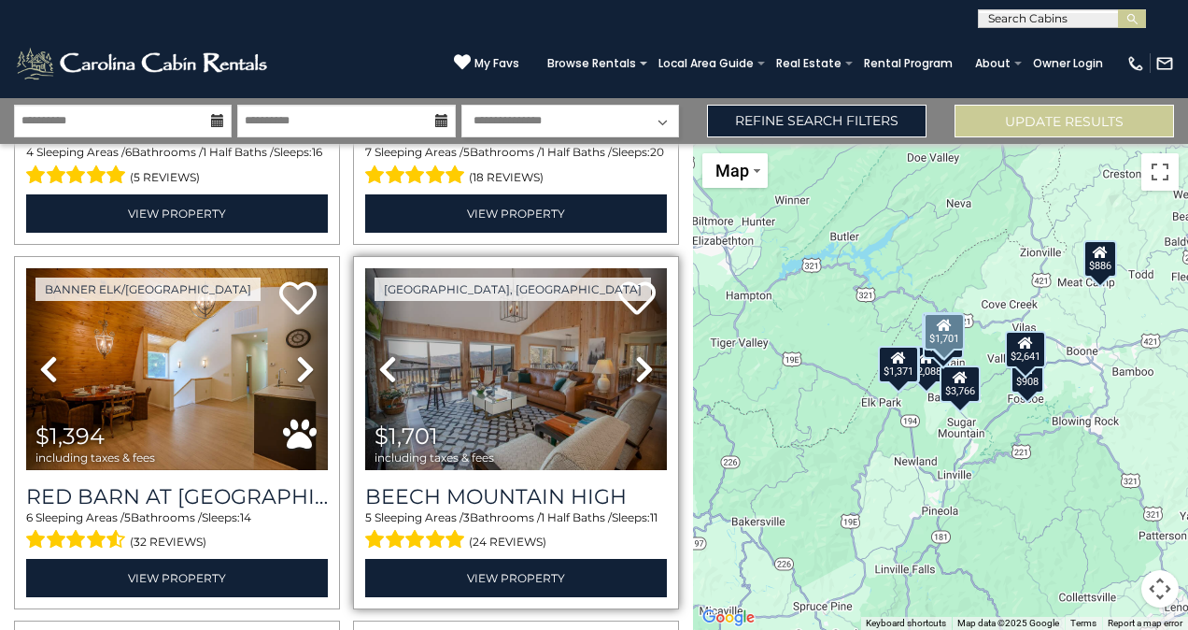
click at [635, 362] on icon at bounding box center [644, 369] width 19 height 30
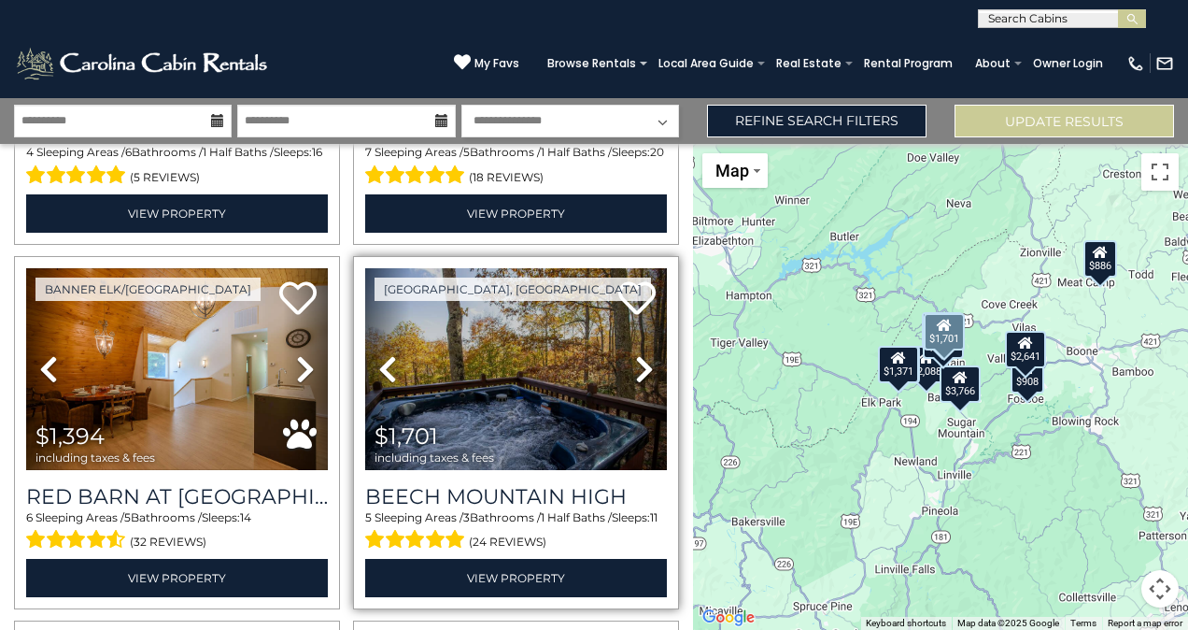
click at [635, 362] on icon at bounding box center [644, 369] width 19 height 30
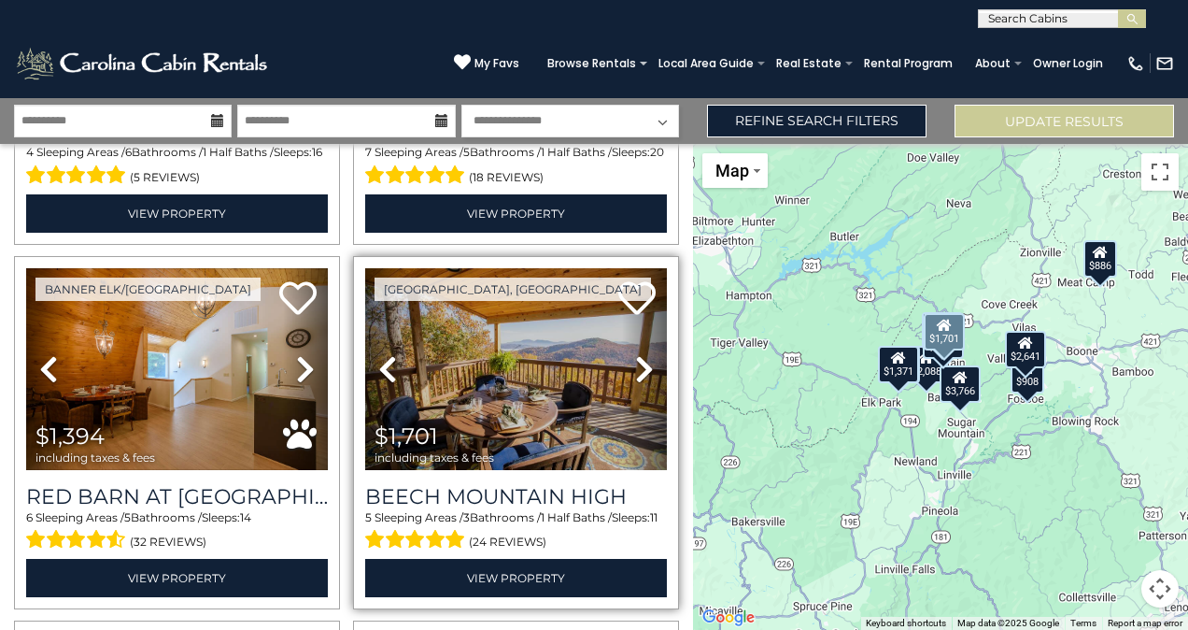
click at [635, 362] on icon at bounding box center [644, 369] width 19 height 30
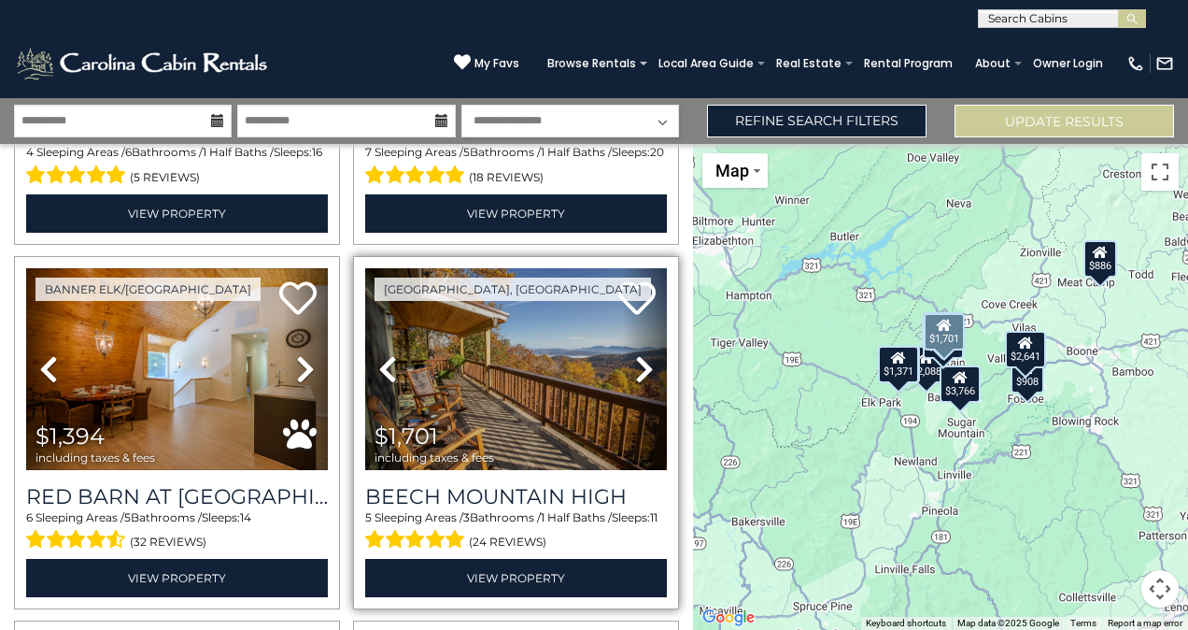
click at [635, 362] on icon at bounding box center [644, 369] width 19 height 30
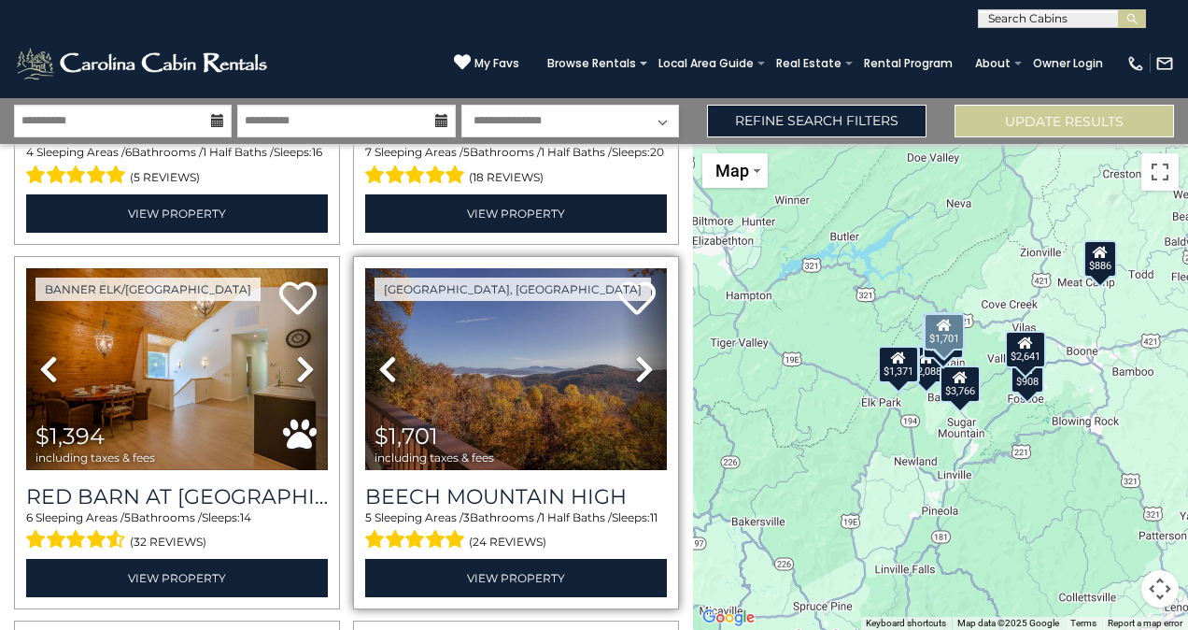
click at [635, 362] on icon at bounding box center [644, 369] width 19 height 30
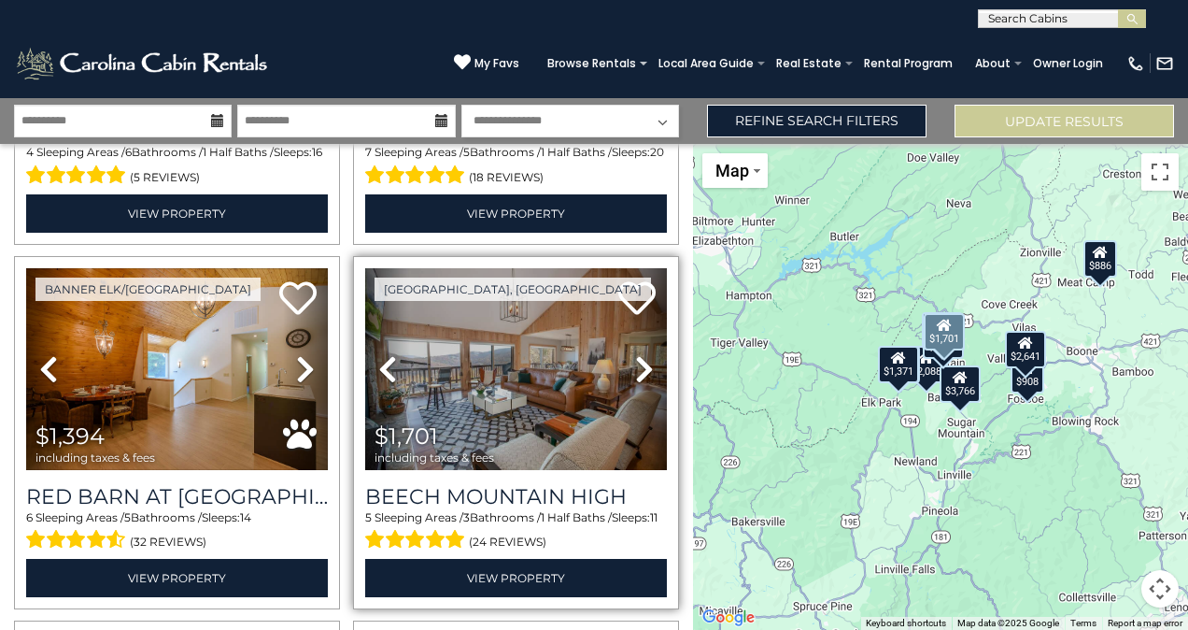
click at [635, 362] on icon at bounding box center [644, 369] width 19 height 30
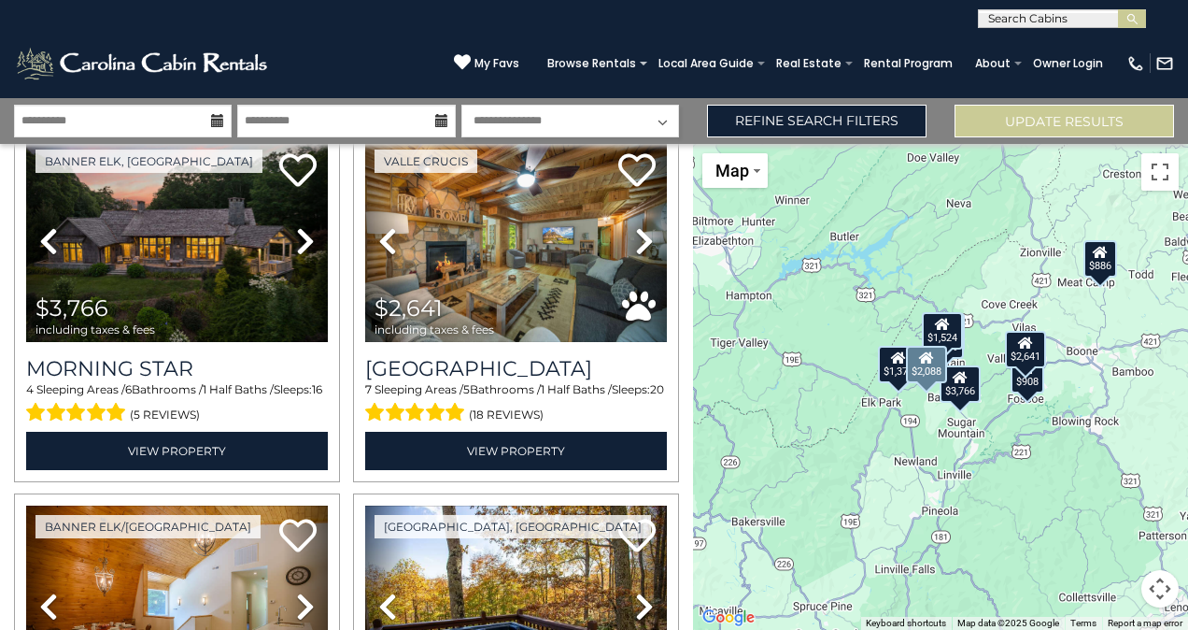
scroll to position [0, 0]
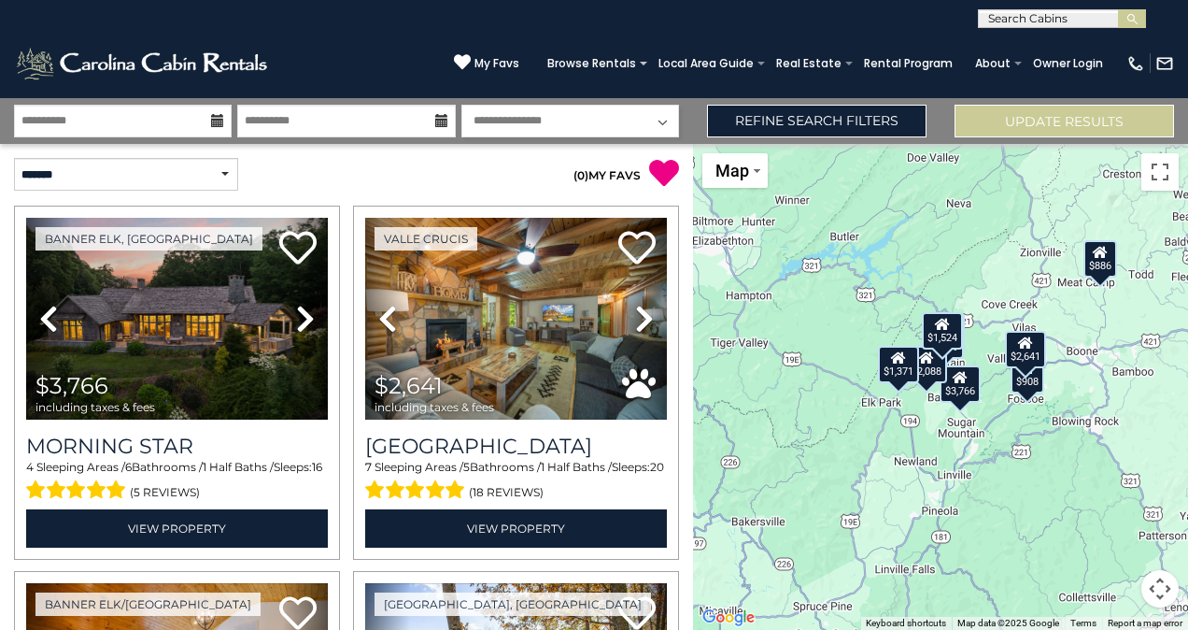
click at [550, 116] on select "**********" at bounding box center [570, 121] width 218 height 33
click at [461, 105] on select "**********" at bounding box center [570, 121] width 218 height 33
click at [510, 124] on select "**********" at bounding box center [570, 121] width 218 height 33
select select "*"
click at [461, 105] on select "**********" at bounding box center [570, 121] width 218 height 33
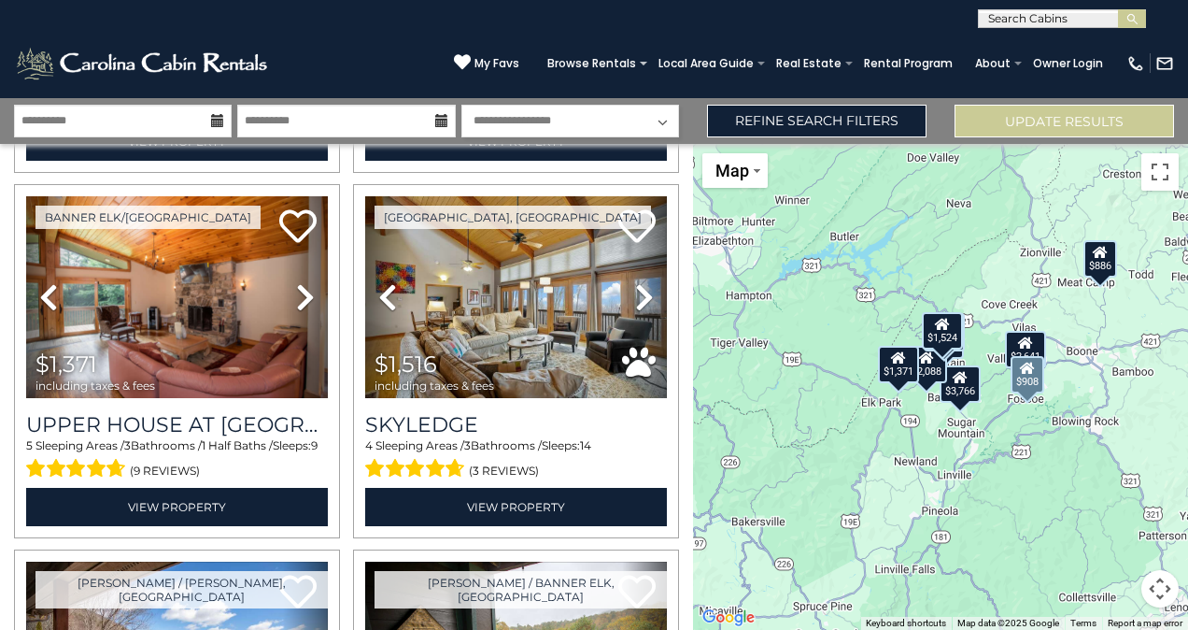
scroll to position [1108, 0]
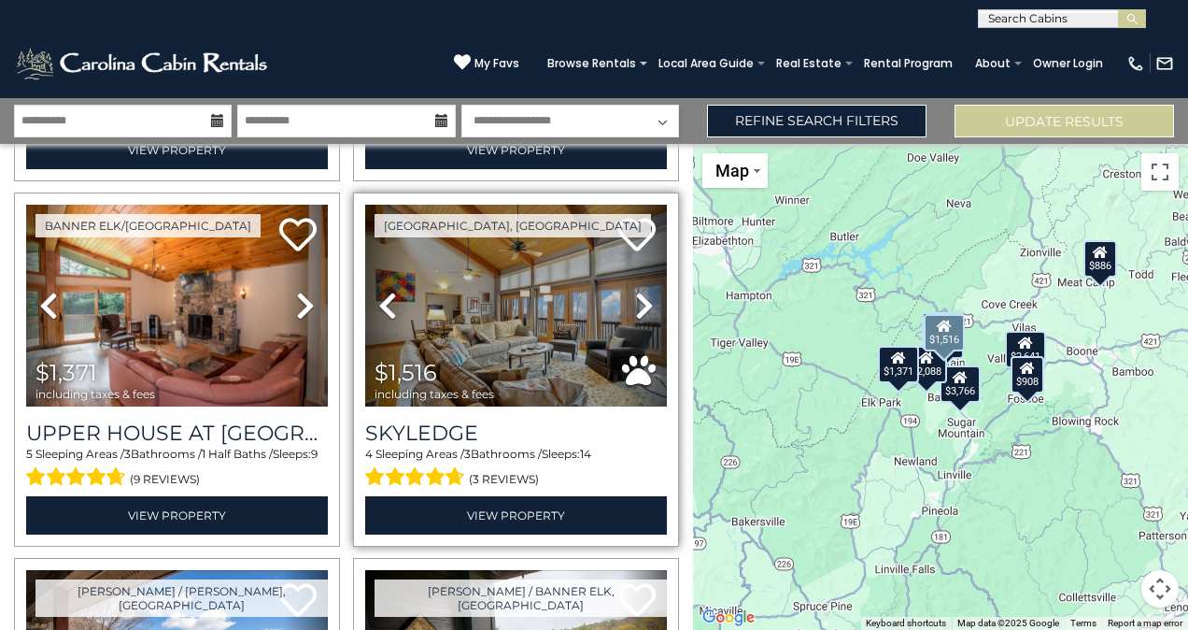
click at [638, 291] on icon at bounding box center [644, 306] width 19 height 30
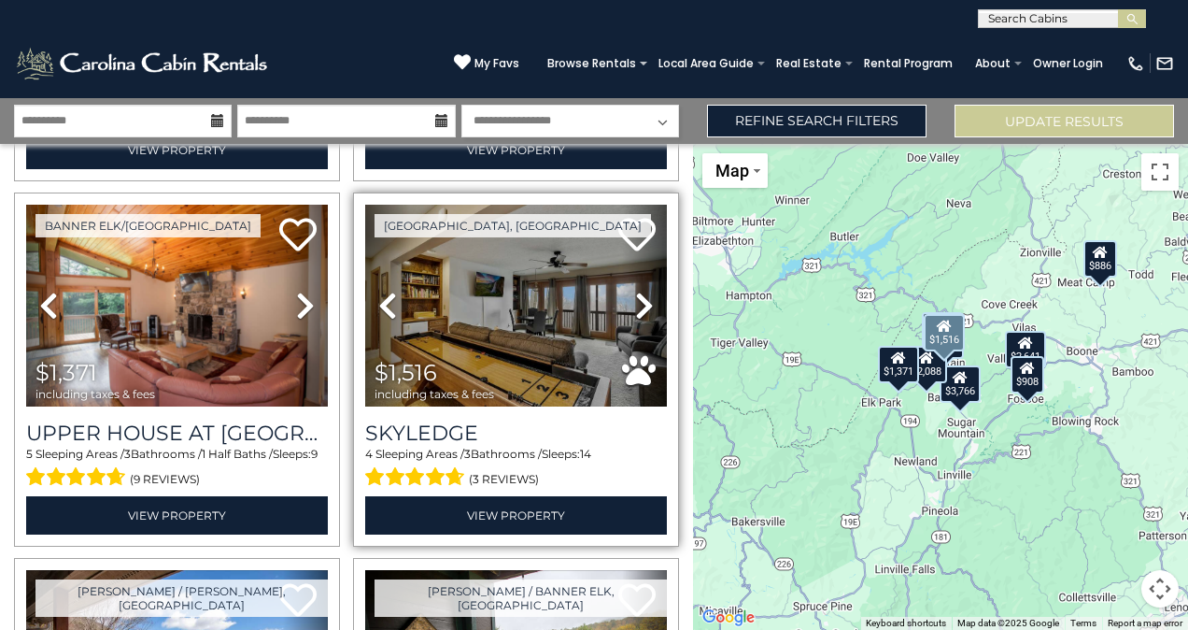
click at [635, 294] on icon at bounding box center [644, 306] width 19 height 30
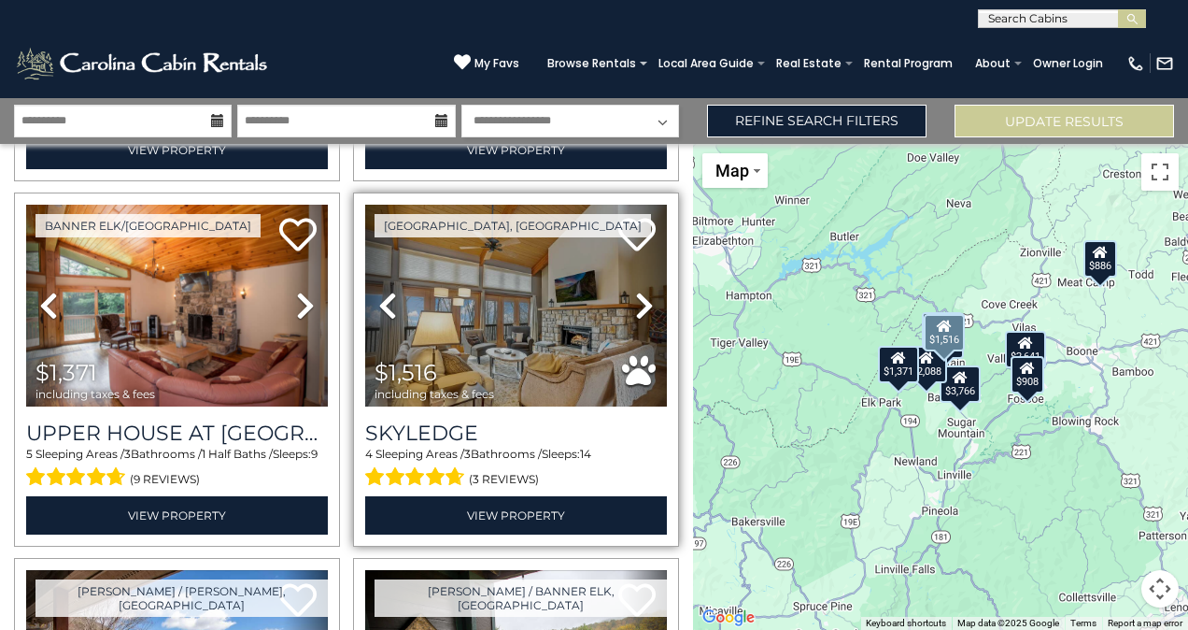
click at [635, 294] on icon at bounding box center [644, 306] width 19 height 30
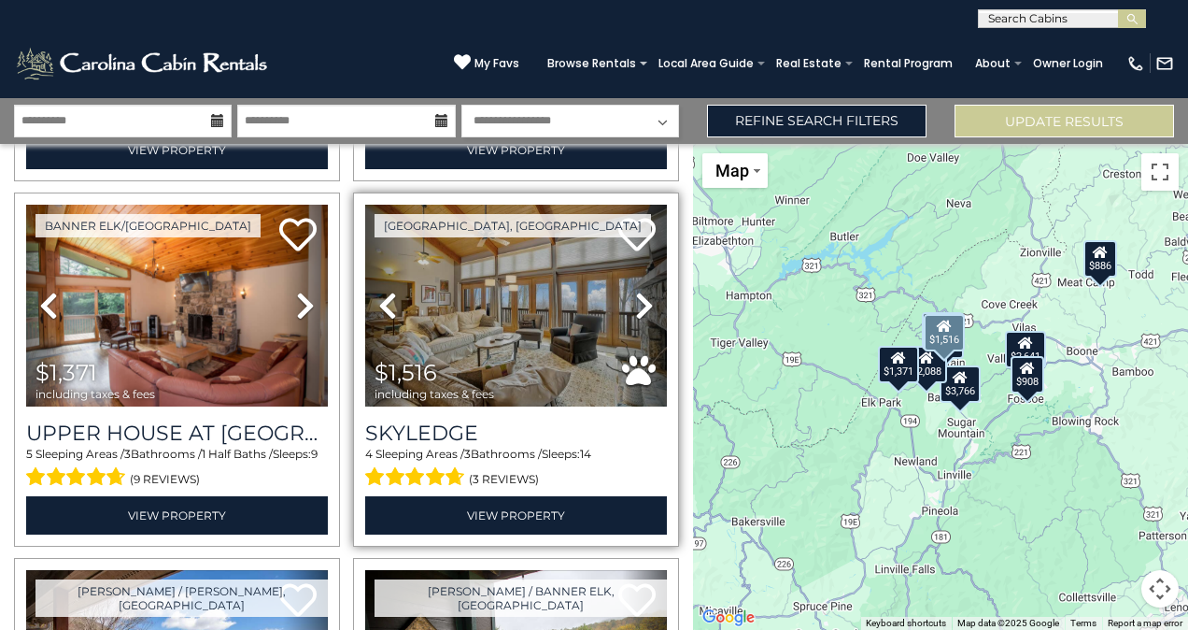
click at [635, 294] on icon at bounding box center [644, 306] width 19 height 30
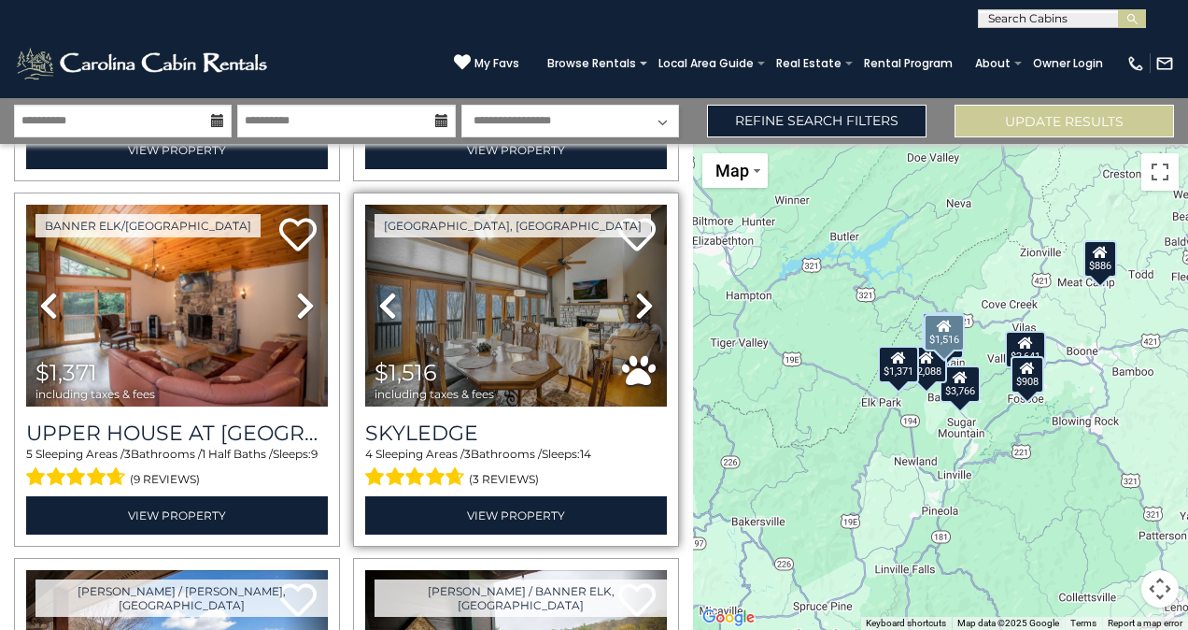
click at [635, 291] on icon at bounding box center [644, 306] width 19 height 30
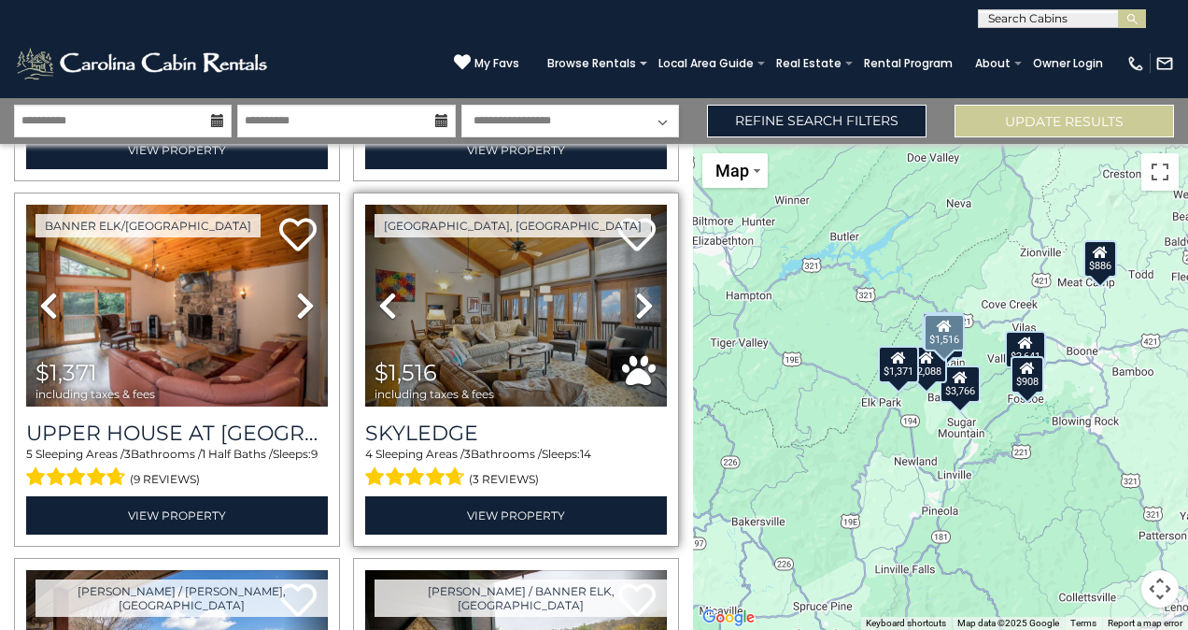
click at [635, 291] on icon at bounding box center [644, 306] width 19 height 30
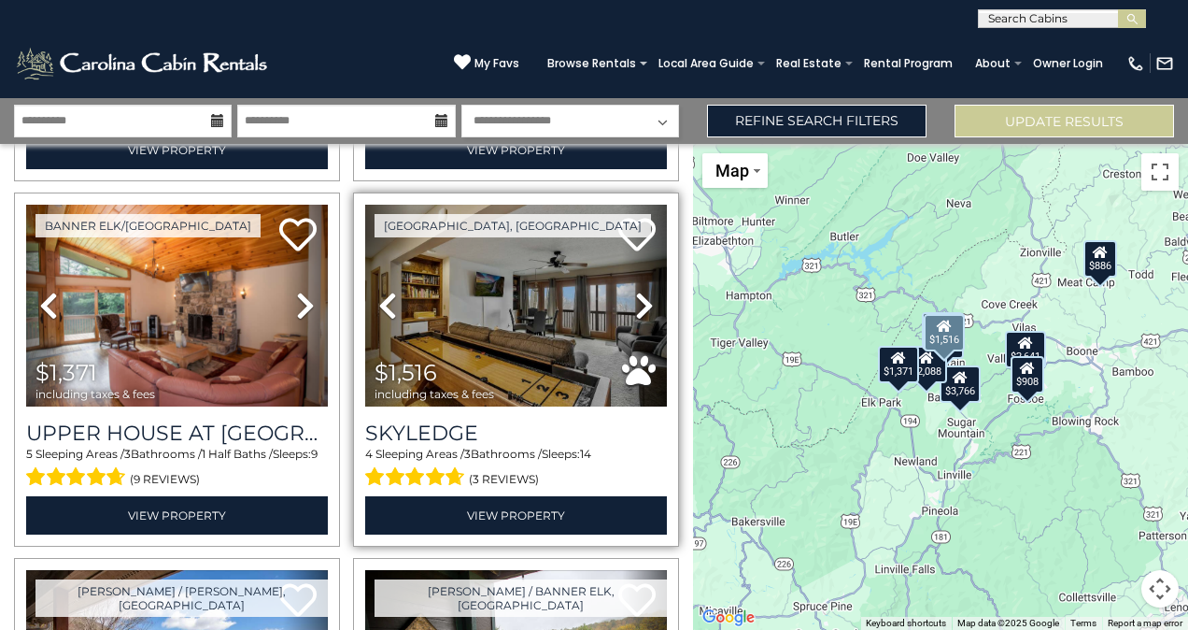
click at [635, 291] on icon at bounding box center [644, 306] width 19 height 30
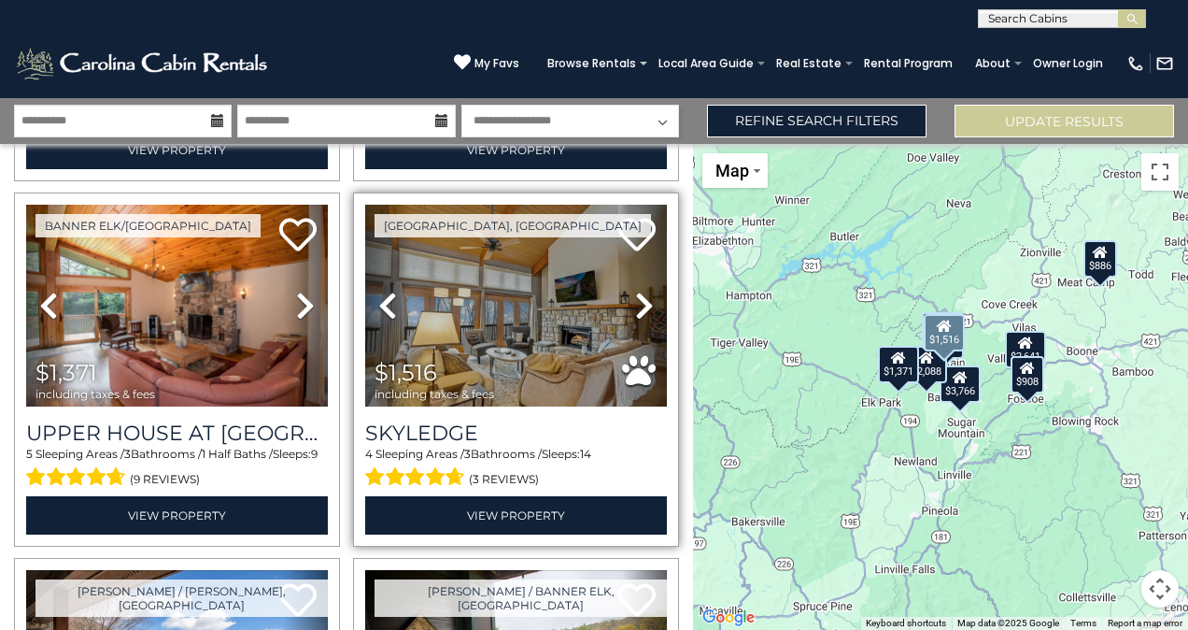
click at [635, 291] on icon at bounding box center [644, 306] width 19 height 30
